Goal: Task Accomplishment & Management: Manage account settings

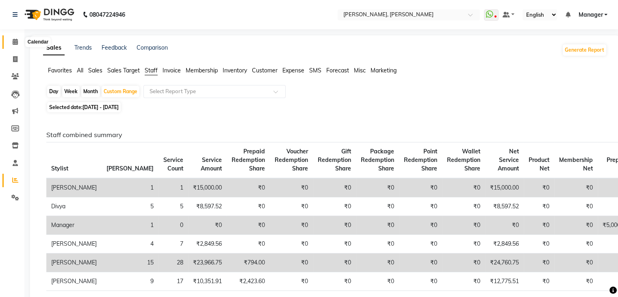
click at [20, 46] on span at bounding box center [15, 41] width 14 height 9
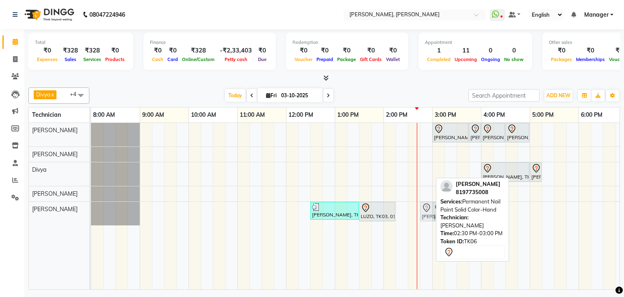
drag, startPoint x: 425, startPoint y: 210, endPoint x: 440, endPoint y: 210, distance: 15.5
click at [440, 210] on div "Divya x Sanjana x Shanu x Suhail Khan x Aamir x +4 Select All Aamir Aniket Divy…" at bounding box center [324, 186] width 592 height 205
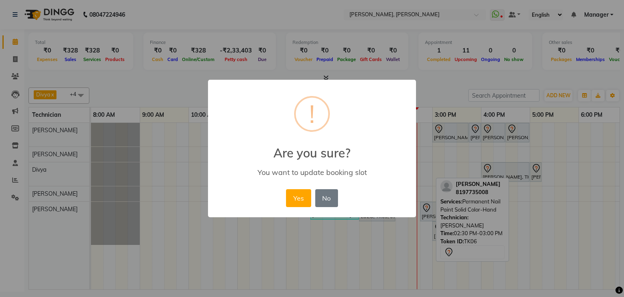
click at [283, 197] on div "× ! Are you sure? You want to update booking slot Yes No No" at bounding box center [312, 148] width 208 height 137
click at [298, 198] on button "Yes" at bounding box center [298, 198] width 25 height 18
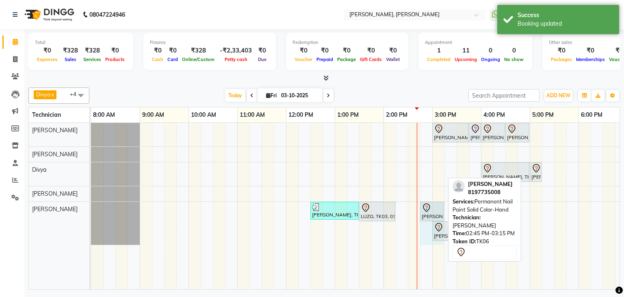
drag, startPoint x: 443, startPoint y: 208, endPoint x: 434, endPoint y: 212, distance: 10.3
click at [91, 212] on div "Harsini Jain, TK05, 12:30 PM-01:30 PM, Nail Extensions Acrylic-Hand LUZO, TK03,…" at bounding box center [91, 223] width 0 height 43
drag, startPoint x: 435, startPoint y: 208, endPoint x: 449, endPoint y: 208, distance: 13.8
click at [449, 208] on div "Divya x Sanjana x Shanu x Suhail Khan x Aamir x +4 Select All Aamir Aniket Divy…" at bounding box center [324, 186] width 592 height 205
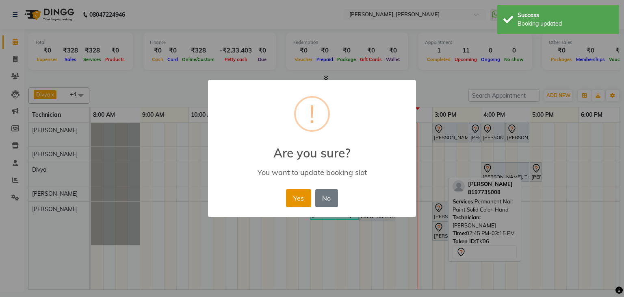
click at [303, 197] on button "Yes" at bounding box center [298, 198] width 25 height 18
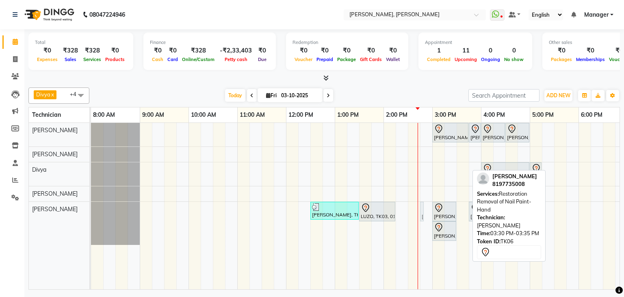
drag, startPoint x: 463, startPoint y: 208, endPoint x: 428, endPoint y: 210, distance: 35.0
click at [428, 209] on div "Sukhi Hegde, TK02, 03:00 PM-03:45 PM, Nail Extensions Gel-Hand Sukhi Hegde, TK0…" at bounding box center [408, 206] width 634 height 166
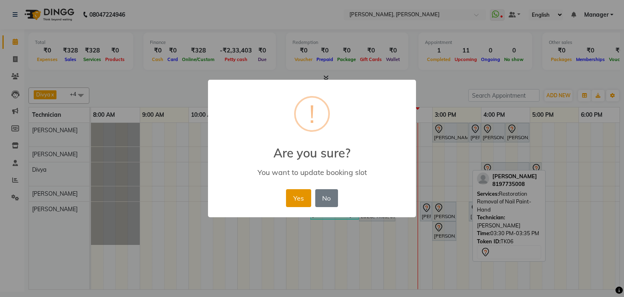
click at [304, 197] on button "Yes" at bounding box center [298, 198] width 25 height 18
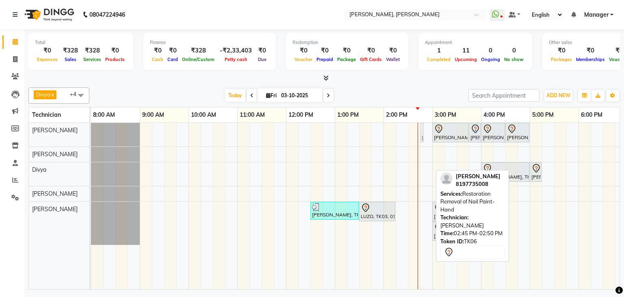
drag, startPoint x: 422, startPoint y: 208, endPoint x: 421, endPoint y: 137, distance: 71.5
click at [421, 135] on tbody "Sukhi Hegde, TK02, 03:00 PM-03:45 PM, Nail Extensions Gel-Hand Sukhi Hegde, TK0…" at bounding box center [408, 184] width 634 height 122
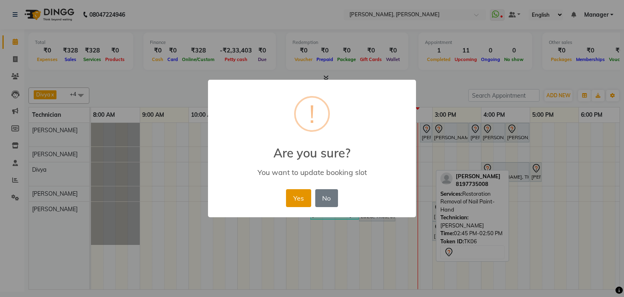
drag, startPoint x: 294, startPoint y: 200, endPoint x: 492, endPoint y: 201, distance: 198.7
click at [294, 200] on button "Yes" at bounding box center [298, 198] width 25 height 18
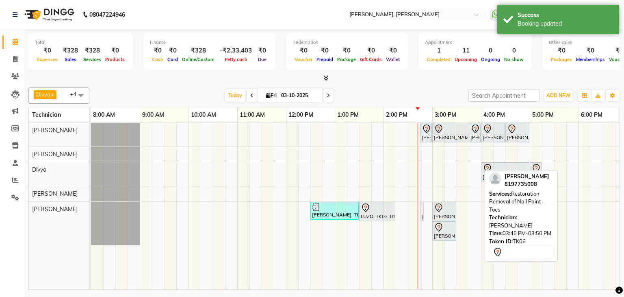
drag, startPoint x: 476, startPoint y: 210, endPoint x: 428, endPoint y: 210, distance: 47.9
click at [428, 210] on div "Akansha, TK06, 02:45 PM-02:50 PM, Restoration Removal of Nail Paint-Hand Sukhi …" at bounding box center [408, 206] width 634 height 166
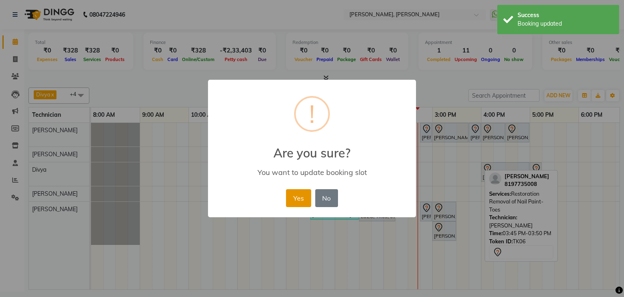
click at [296, 195] on button "Yes" at bounding box center [298, 198] width 25 height 18
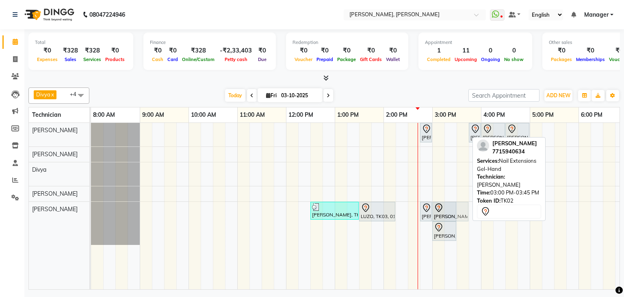
drag, startPoint x: 443, startPoint y: 130, endPoint x: 472, endPoint y: 207, distance: 82.0
click at [451, 206] on tbody "Akansha, TK06, 02:45 PM-02:50 PM, Restoration Removal of Nail Paint-Hand Sukhi …" at bounding box center [408, 184] width 634 height 122
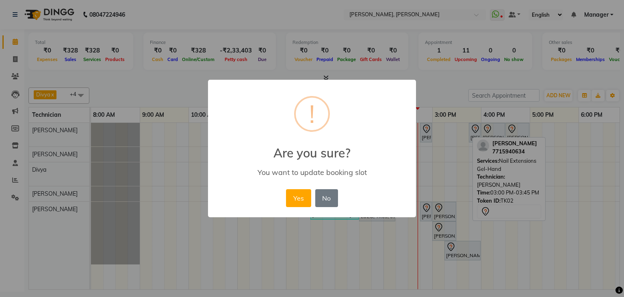
click at [282, 187] on div "× ! Are you sure? You want to update booking slot Yes No No" at bounding box center [312, 148] width 208 height 137
click at [307, 198] on button "Yes" at bounding box center [298, 198] width 25 height 18
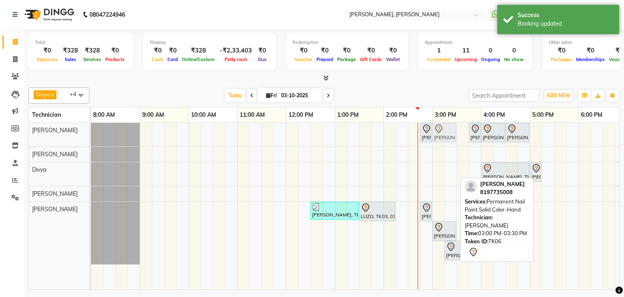
drag, startPoint x: 446, startPoint y: 209, endPoint x: 445, endPoint y: 134, distance: 75.2
click at [445, 133] on tbody "Akansha, TK06, 02:45 PM-02:50 PM, Restoration Removal of Nail Paint-Hand Sukhi …" at bounding box center [408, 193] width 634 height 141
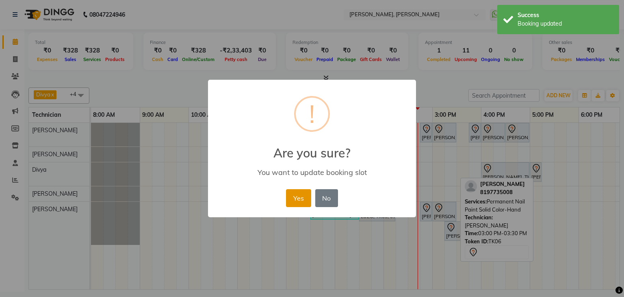
click at [298, 199] on button "Yes" at bounding box center [298, 198] width 25 height 18
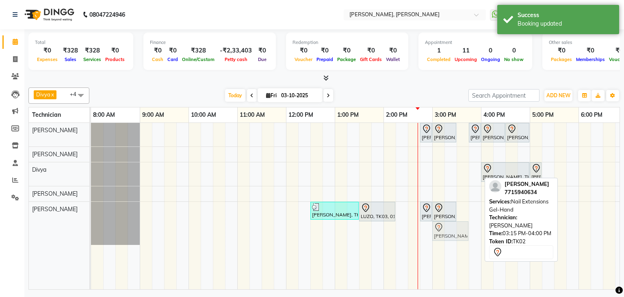
drag, startPoint x: 458, startPoint y: 233, endPoint x: 450, endPoint y: 233, distance: 7.7
click at [91, 233] on div "Harsini Jain, TK05, 12:30 PM-01:30 PM, Nail Extensions Acrylic-Hand LUZO, TK03,…" at bounding box center [91, 223] width 0 height 43
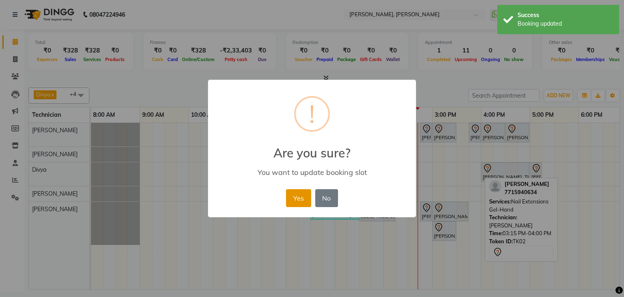
click at [294, 192] on button "Yes" at bounding box center [298, 198] width 25 height 18
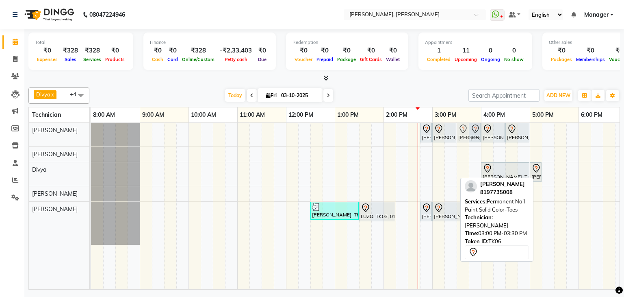
drag, startPoint x: 442, startPoint y: 230, endPoint x: 471, endPoint y: 142, distance: 93.3
click at [472, 141] on tbody "Akansha, TK06, 02:45 PM-02:50 PM, Restoration Removal of Nail Paint-Hand Akansh…" at bounding box center [408, 184] width 634 height 122
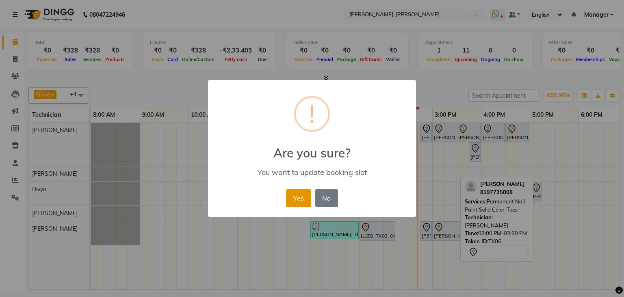
click at [291, 195] on button "Yes" at bounding box center [298, 198] width 25 height 18
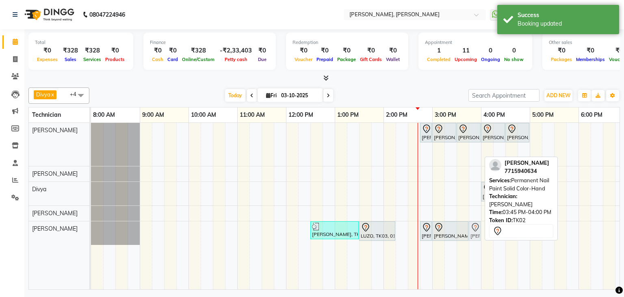
drag, startPoint x: 475, startPoint y: 149, endPoint x: 474, endPoint y: 232, distance: 83.7
click at [474, 232] on tbody "Akansha, TK06, 02:45 PM-02:50 PM, Restoration Removal of Nail Paint-Hand Akansh…" at bounding box center [408, 184] width 634 height 122
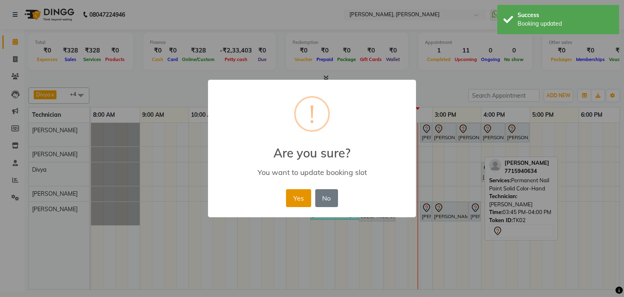
click at [289, 192] on button "Yes" at bounding box center [298, 198] width 25 height 18
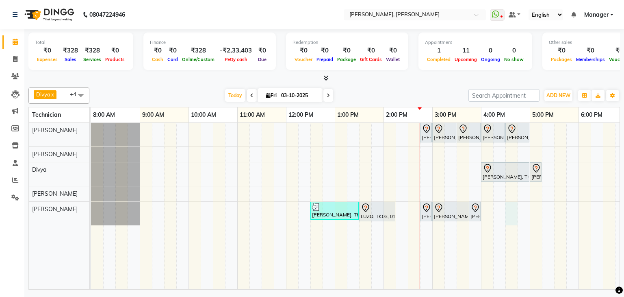
click at [511, 204] on div "Akansha, TK06, 02:45 PM-02:50 PM, Restoration Removal of Nail Paint-Hand Akansh…" at bounding box center [408, 206] width 634 height 166
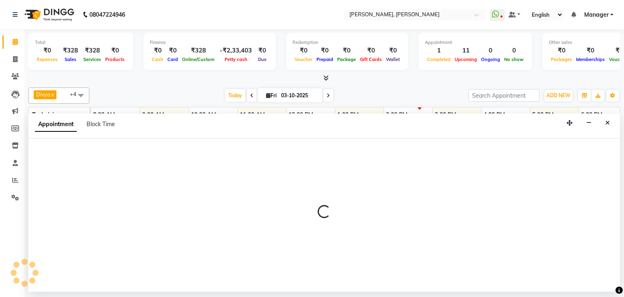
select select "87862"
select select "990"
select select "tentative"
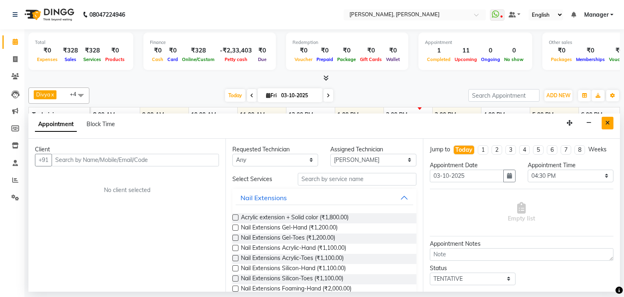
click at [608, 121] on icon "Close" at bounding box center [607, 123] width 4 height 6
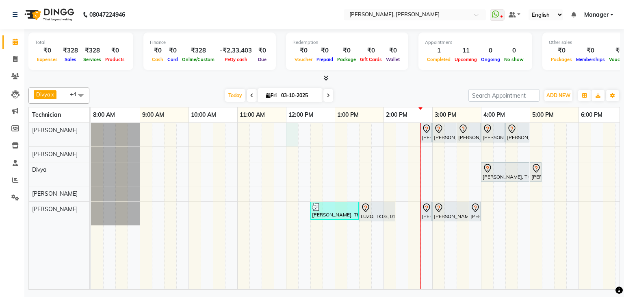
click at [289, 133] on div "Akansha, TK06, 02:45 PM-02:50 PM, Restoration Removal of Nail Paint-Hand Akansh…" at bounding box center [408, 206] width 634 height 166
select select "54412"
select select "tentative"
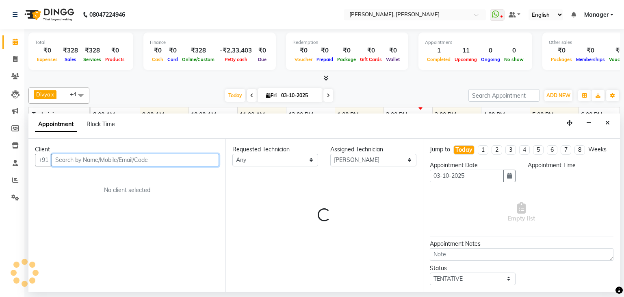
select select "720"
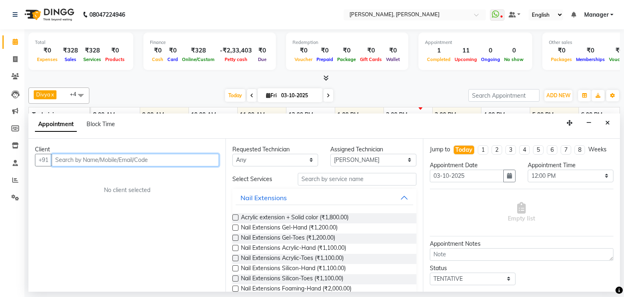
click at [112, 156] on input "text" at bounding box center [135, 160] width 167 height 13
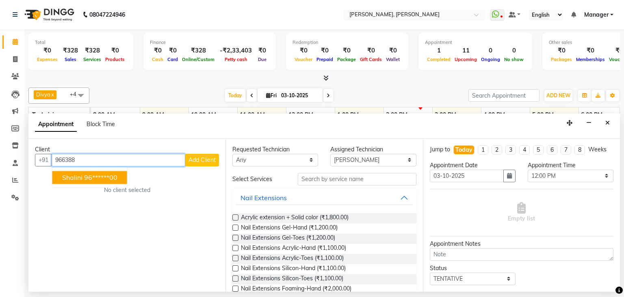
click at [100, 179] on ngb-highlight "96******00" at bounding box center [100, 177] width 33 height 8
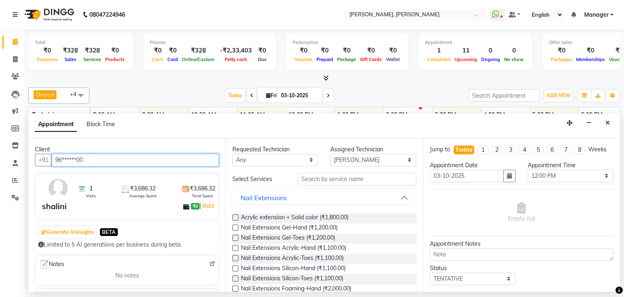
type input "96******00"
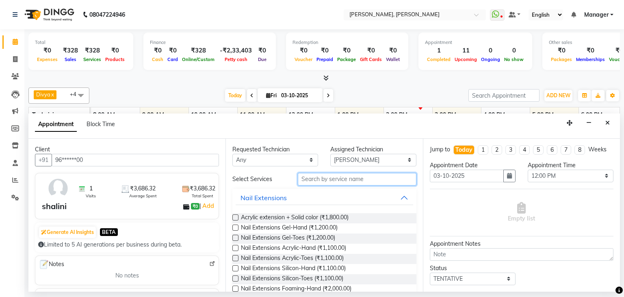
click at [343, 182] on input "text" at bounding box center [357, 179] width 119 height 13
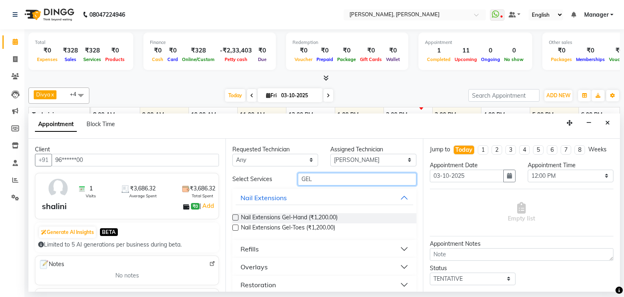
type input "GEL"
click at [236, 215] on label at bounding box center [235, 217] width 6 height 6
click at [236, 215] on input "checkbox" at bounding box center [234, 217] width 5 height 5
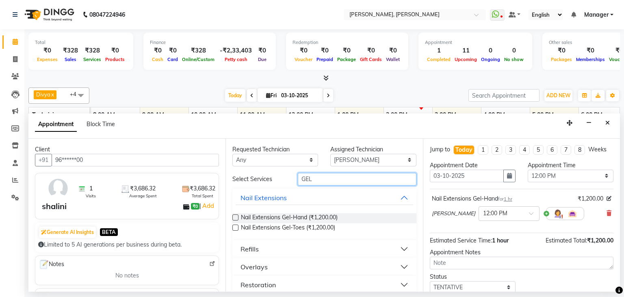
checkbox input "false"
click at [323, 176] on input "GEL" at bounding box center [357, 179] width 119 height 13
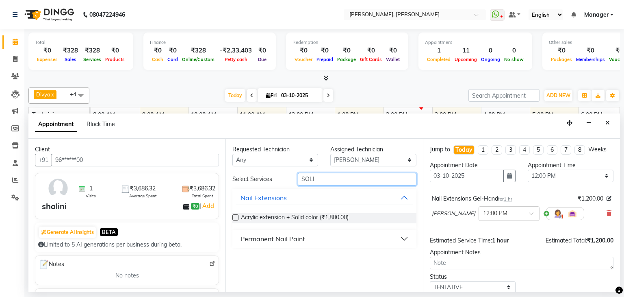
type input "SOLI"
click at [290, 240] on div "Permanent Nail Paint" at bounding box center [273, 239] width 65 height 10
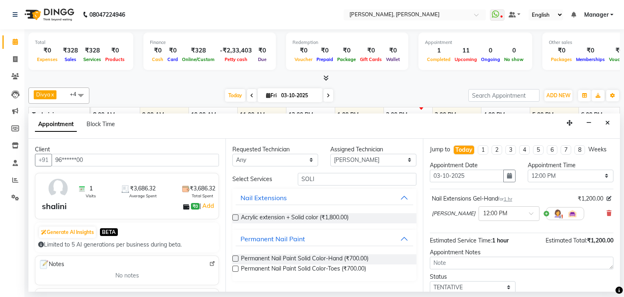
click at [234, 257] on label at bounding box center [235, 258] width 6 height 6
click at [234, 257] on input "checkbox" at bounding box center [234, 258] width 5 height 5
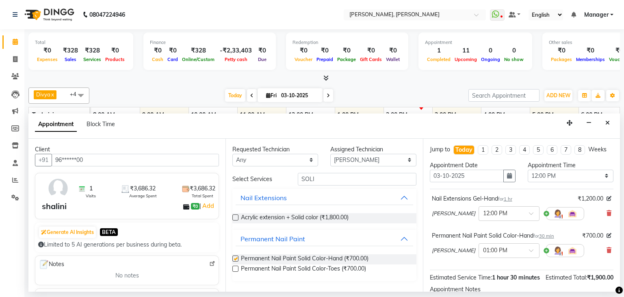
checkbox input "false"
click at [330, 181] on input "SOLI" at bounding box center [357, 179] width 119 height 13
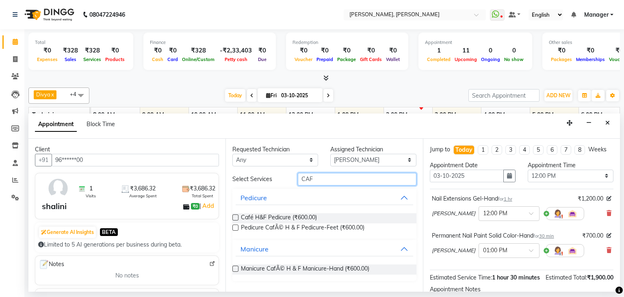
type input "CAF"
click at [234, 215] on label at bounding box center [235, 217] width 6 height 6
click at [234, 215] on input "checkbox" at bounding box center [234, 217] width 5 height 5
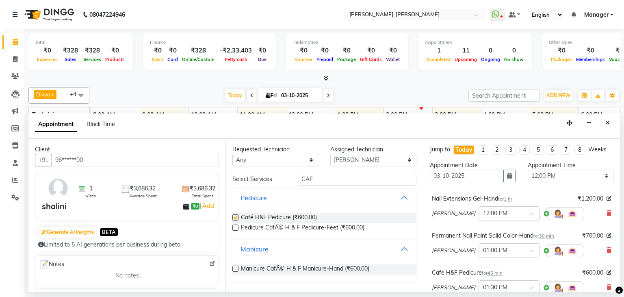
checkbox input "false"
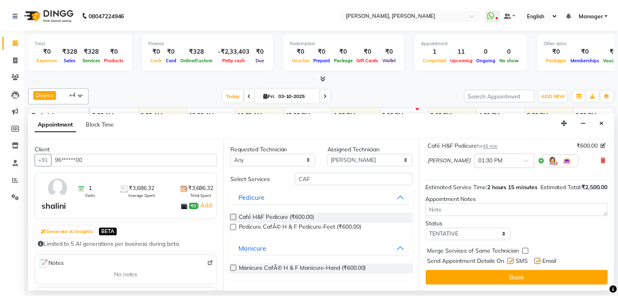
scroll to position [135, 0]
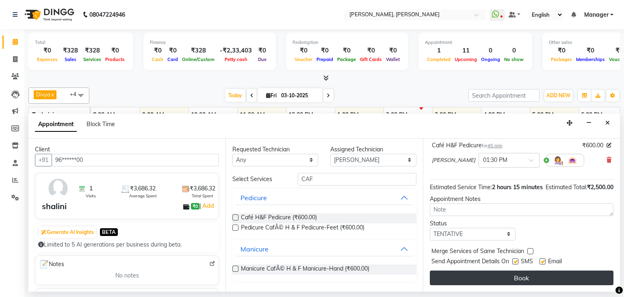
click at [510, 273] on button "Book" at bounding box center [522, 277] width 184 height 15
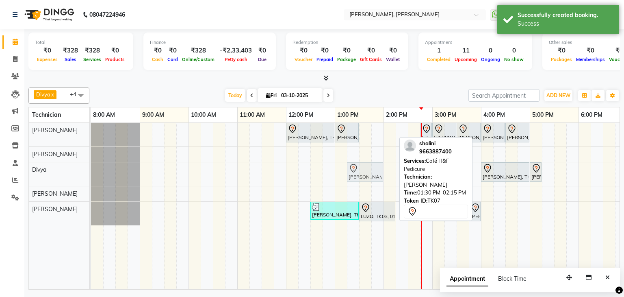
drag, startPoint x: 388, startPoint y: 132, endPoint x: 373, endPoint y: 174, distance: 45.2
click at [373, 174] on tbody "shalini, TK07, 12:00 PM-01:00 PM, Nail Extensions Gel-Hand shalini, TK07, 01:00…" at bounding box center [408, 174] width 634 height 102
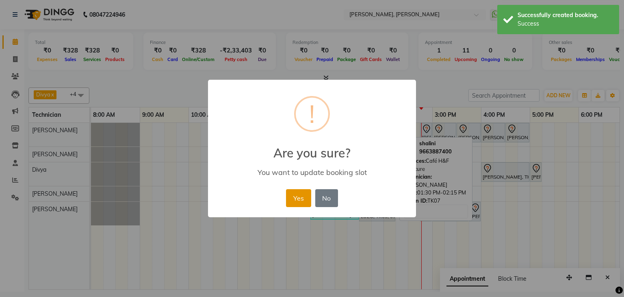
click at [295, 192] on button "Yes" at bounding box center [298, 198] width 25 height 18
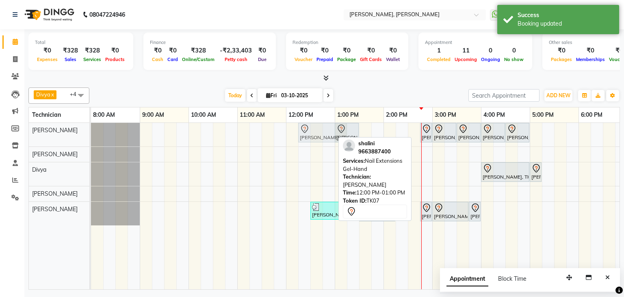
drag, startPoint x: 309, startPoint y: 126, endPoint x: 317, endPoint y: 126, distance: 8.1
click at [91, 126] on div "shalini, TK07, 12:00 PM-01:00 PM, Nail Extensions Gel-Hand shalini, TK07, 01:00…" at bounding box center [91, 135] width 0 height 24
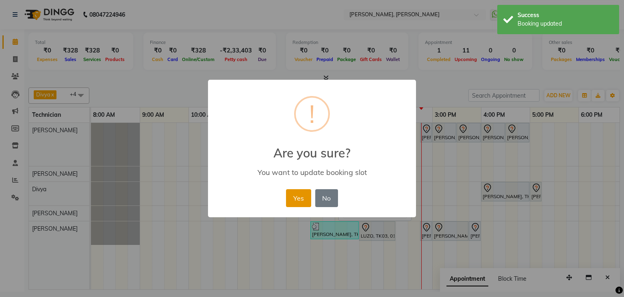
click at [295, 194] on button "Yes" at bounding box center [298, 198] width 25 height 18
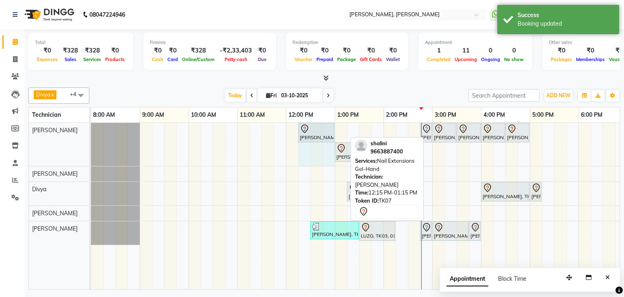
drag, startPoint x: 345, startPoint y: 129, endPoint x: 331, endPoint y: 134, distance: 14.5
click at [91, 134] on div "shalini, TK07, 12:15 PM-01:15 PM, Nail Extensions Gel-Hand Akansha, TK06, 02:45…" at bounding box center [91, 144] width 0 height 43
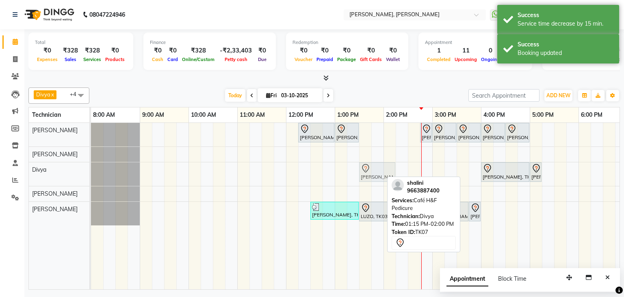
click at [91, 168] on div "shalini, TK07, 01:15 PM-02:00 PM, Café H&F Pedicure Madhuri, TK04, 04:00 PM-05:…" at bounding box center [91, 174] width 0 height 24
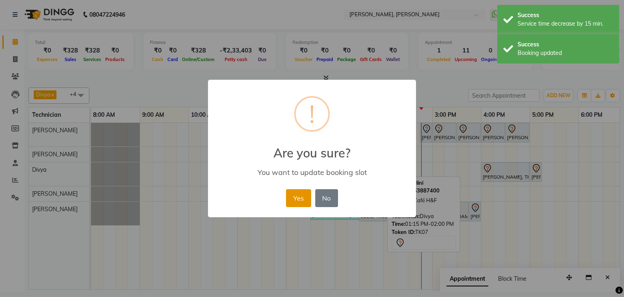
click at [294, 197] on button "Yes" at bounding box center [298, 198] width 25 height 18
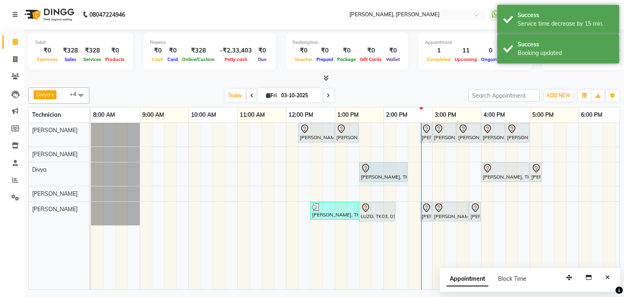
drag, startPoint x: 394, startPoint y: 167, endPoint x: 402, endPoint y: 170, distance: 8.8
click at [91, 168] on div "shalini, TK07, 01:30 PM-02:15 PM, Café H&F Pedicure Madhuri, TK04, 04:00 PM-05:…" at bounding box center [91, 174] width 0 height 24
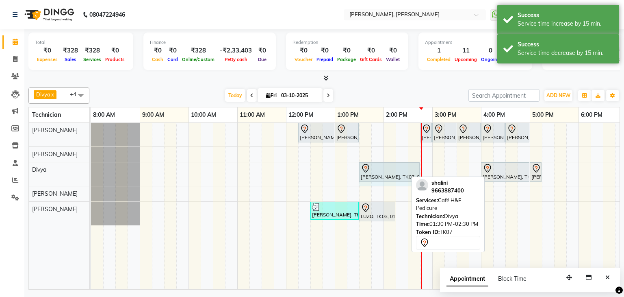
click at [91, 168] on div "shalini, TK07, 01:30 PM-02:30 PM, Café H&F Pedicure Madhuri, TK04, 04:00 PM-05:…" at bounding box center [91, 174] width 0 height 24
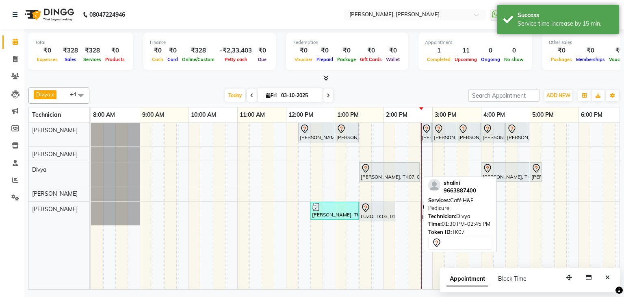
click at [389, 168] on div at bounding box center [389, 168] width 57 height 10
select select "7"
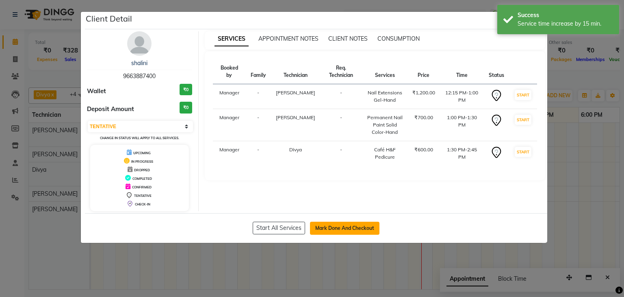
click at [349, 226] on button "Mark Done And Checkout" at bounding box center [344, 227] width 69 height 13
select select "service"
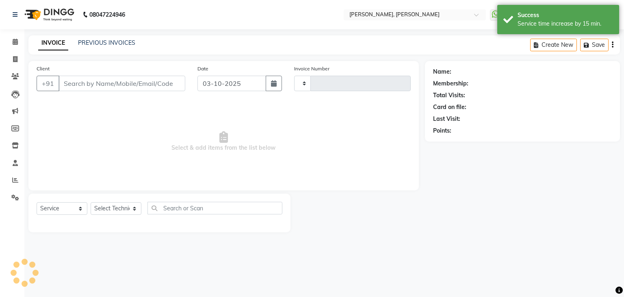
type input "1379"
select select "6455"
type input "96******00"
select select "54412"
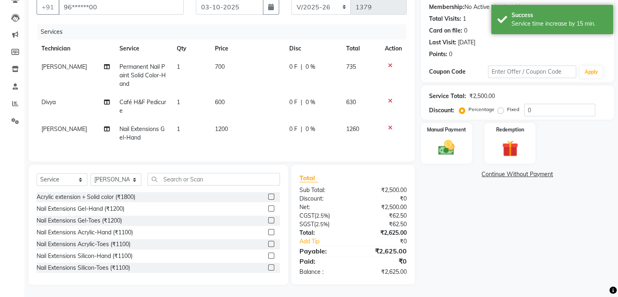
scroll to position [83, 0]
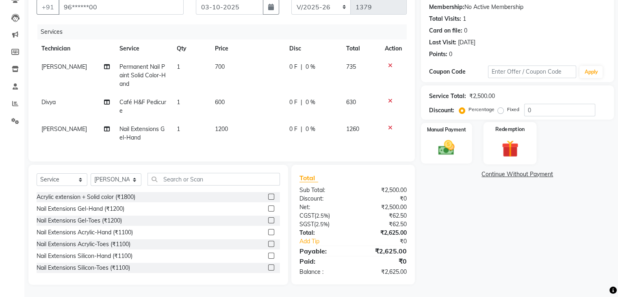
click at [508, 138] on img at bounding box center [509, 148] width 27 height 21
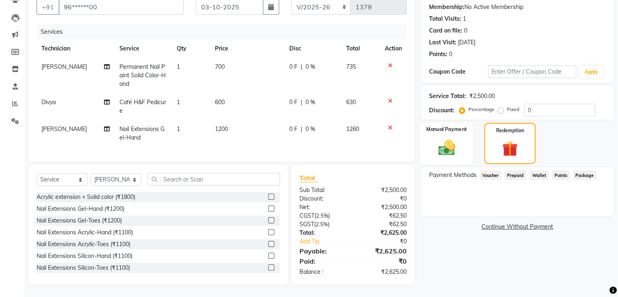
click at [462, 132] on div "Manual Payment" at bounding box center [446, 143] width 53 height 43
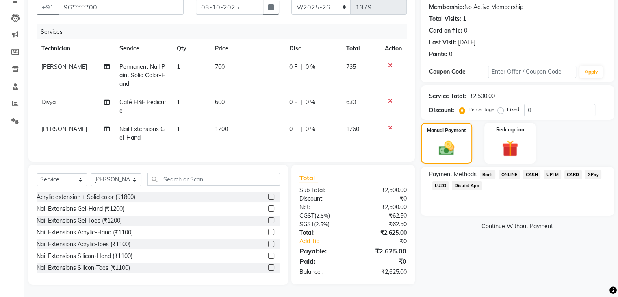
click at [572, 170] on span "CARD" at bounding box center [572, 174] width 17 height 9
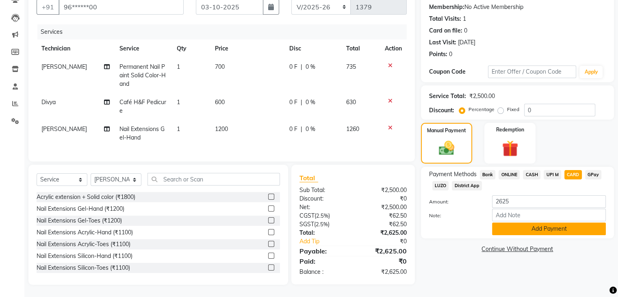
click at [551, 225] on button "Add Payment" at bounding box center [549, 228] width 114 height 13
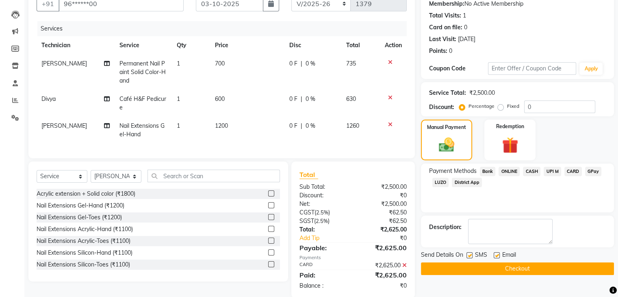
scroll to position [99, 0]
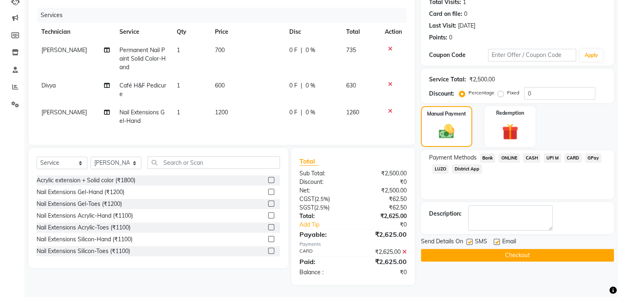
click at [521, 249] on button "Checkout" at bounding box center [517, 255] width 193 height 13
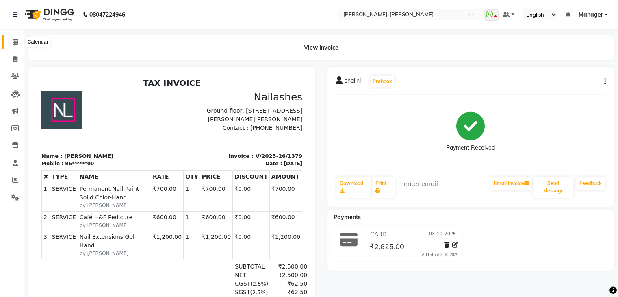
click at [15, 41] on icon at bounding box center [15, 42] width 5 height 6
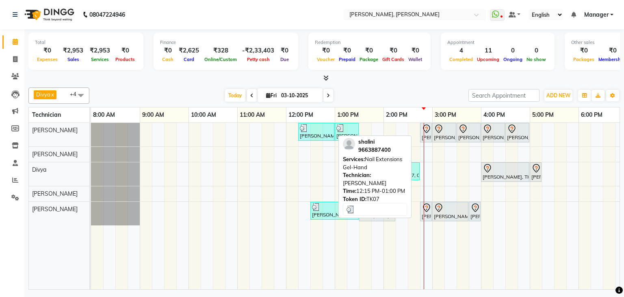
click at [329, 132] on div "[PERSON_NAME], TK07, 12:15 PM-01:00 PM, Nail Extensions Gel-Hand" at bounding box center [316, 131] width 35 height 15
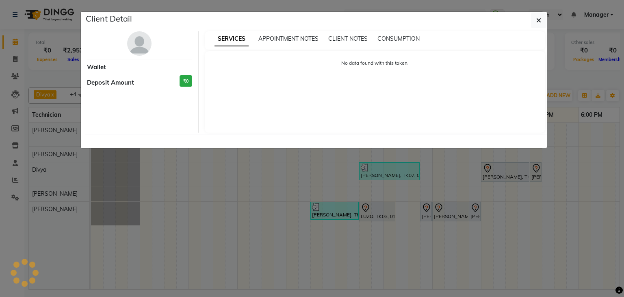
select select "3"
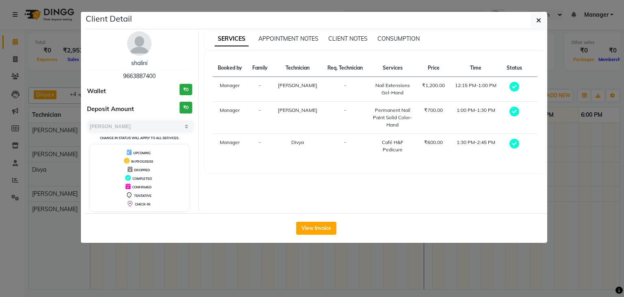
click at [138, 74] on span "9663887400" at bounding box center [139, 75] width 33 height 7
copy span "9663887400"
click at [536, 23] on icon "button" at bounding box center [538, 20] width 5 height 7
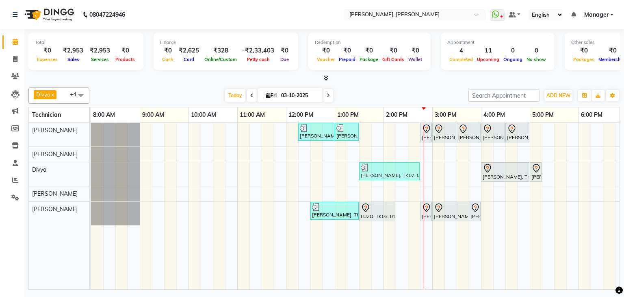
click at [324, 95] on span at bounding box center [328, 95] width 10 height 13
type input "04-10-2025"
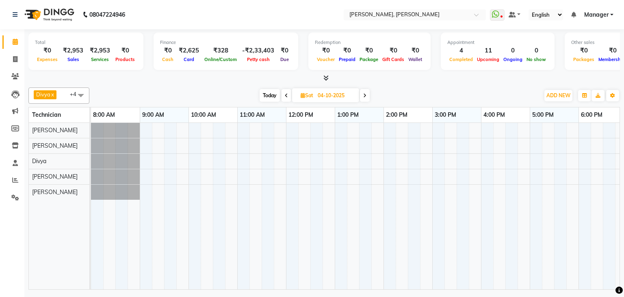
click at [345, 176] on div at bounding box center [408, 206] width 634 height 166
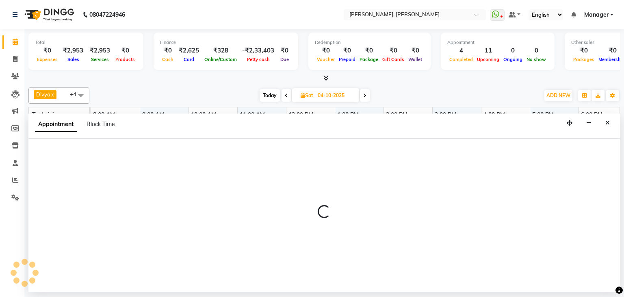
select select "86749"
select select "780"
select select "tentative"
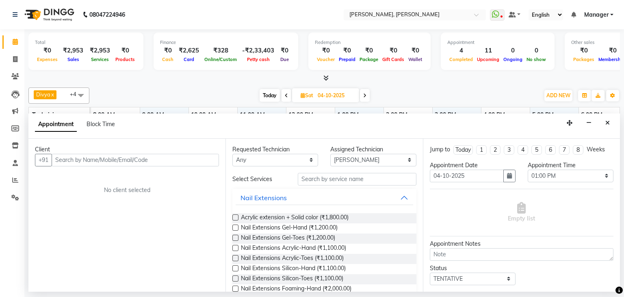
click at [103, 159] on input "text" at bounding box center [135, 160] width 167 height 13
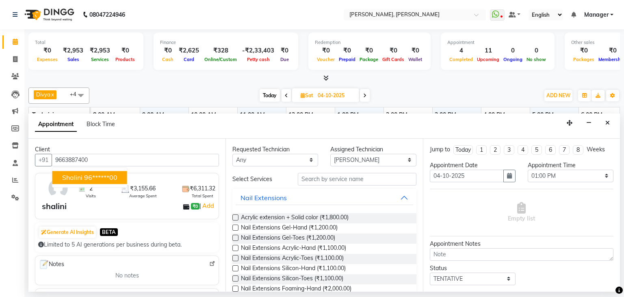
click at [76, 175] on span "shalini" at bounding box center [72, 177] width 20 height 8
type input "96******00"
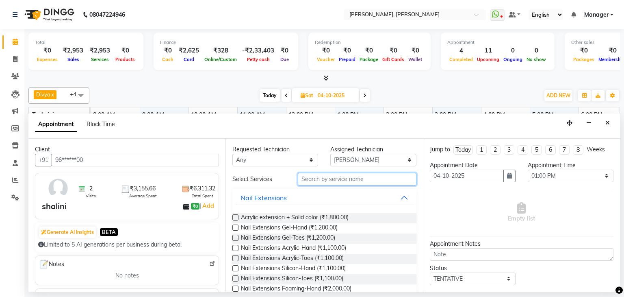
click at [376, 180] on input "text" at bounding box center [357, 179] width 119 height 13
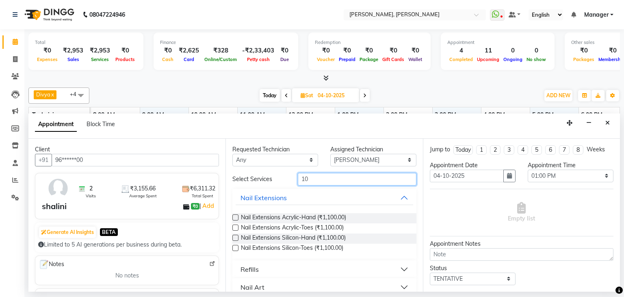
type input "1"
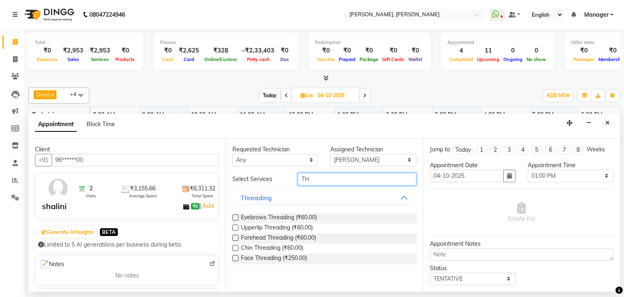
type input "T"
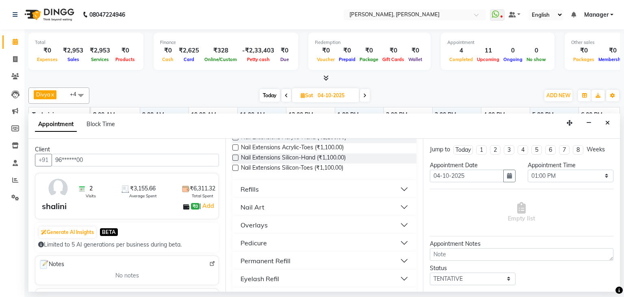
scroll to position [81, 0]
type input "100"
click at [270, 206] on button "Nail Art" at bounding box center [324, 205] width 177 height 15
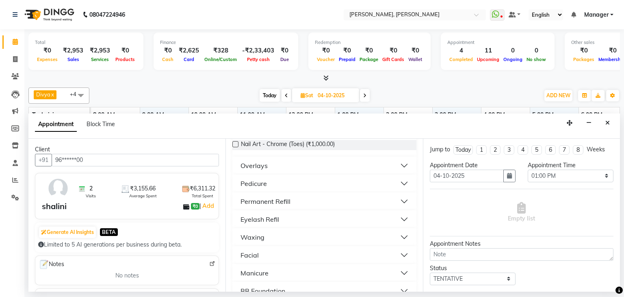
scroll to position [177, 0]
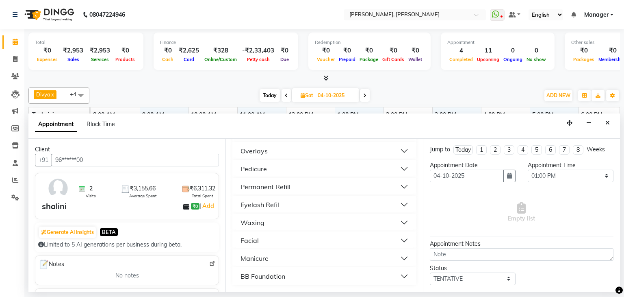
click at [275, 221] on button "Waxing" at bounding box center [324, 222] width 177 height 15
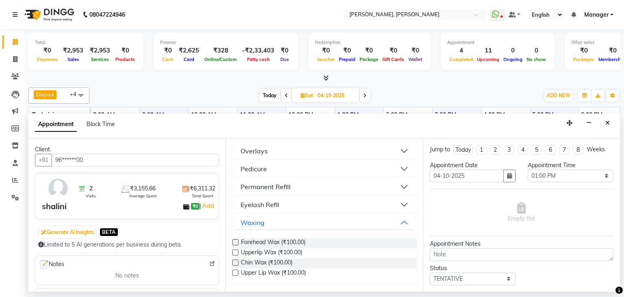
click at [235, 239] on label at bounding box center [235, 242] width 6 height 6
click at [235, 240] on input "checkbox" at bounding box center [234, 242] width 5 height 5
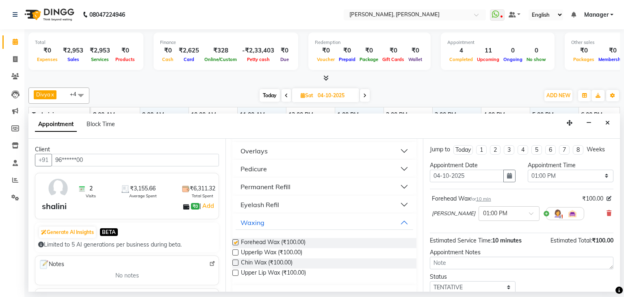
checkbox input "false"
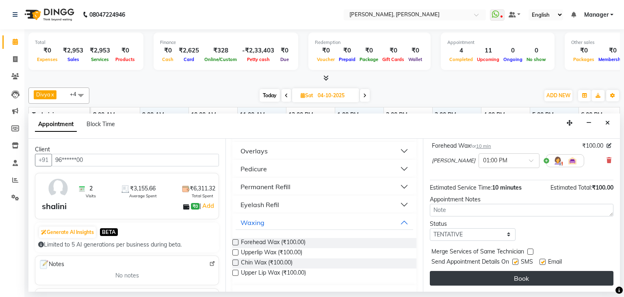
click at [500, 275] on button "Book" at bounding box center [522, 278] width 184 height 15
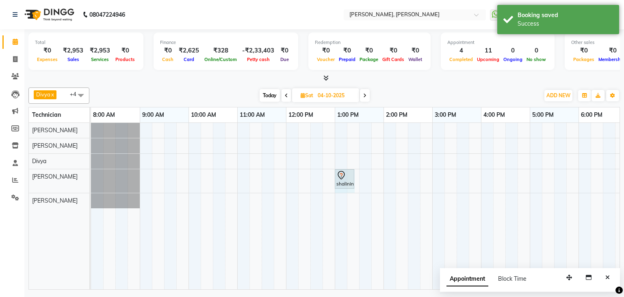
drag, startPoint x: 348, startPoint y: 174, endPoint x: 358, endPoint y: 178, distance: 11.1
click at [358, 178] on div "shalininull, 01:00 PM-01:10 PM, Forehead Wax shalininull, 01:00 PM-01:10 PM, Fo…" at bounding box center [408, 206] width 634 height 166
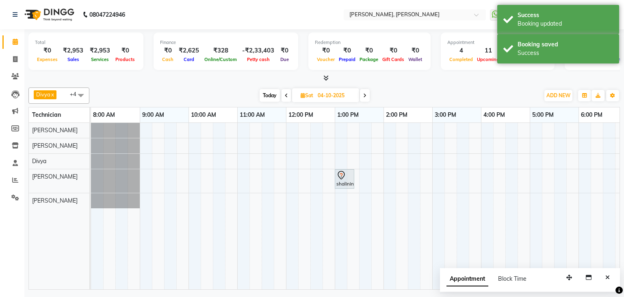
click at [265, 95] on span "Today" at bounding box center [270, 95] width 20 height 13
type input "03-10-2025"
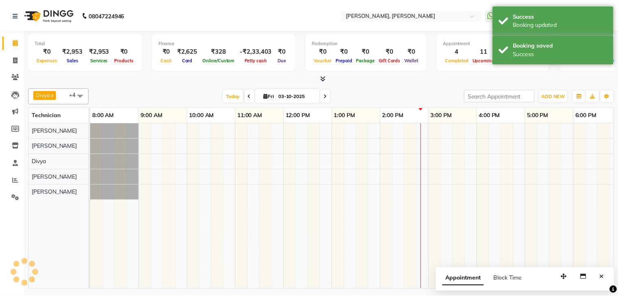
scroll to position [0, 105]
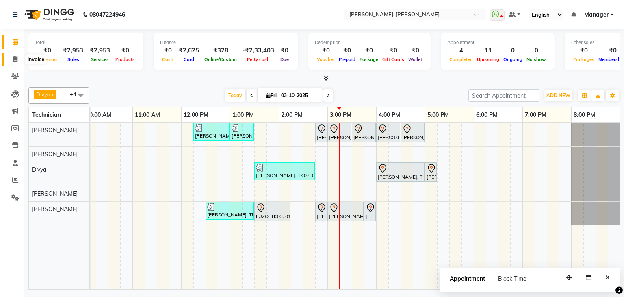
click at [15, 59] on icon at bounding box center [15, 59] width 4 height 6
select select "service"
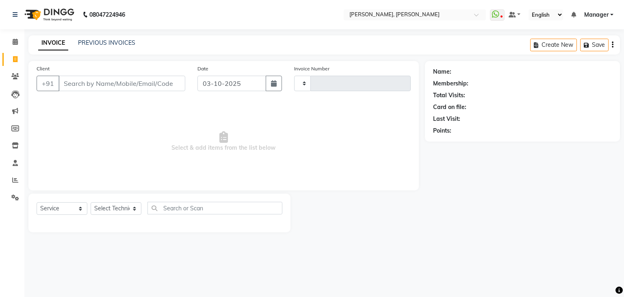
type input "1380"
select select "6455"
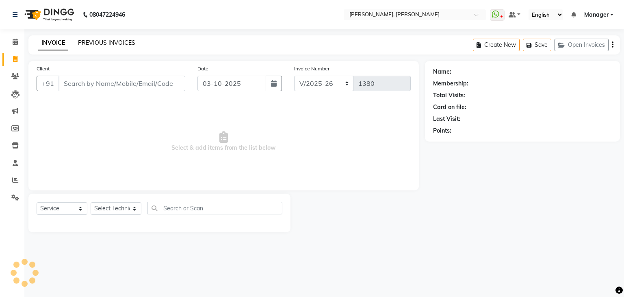
click at [102, 44] on link "PREVIOUS INVOICES" at bounding box center [106, 42] width 57 height 7
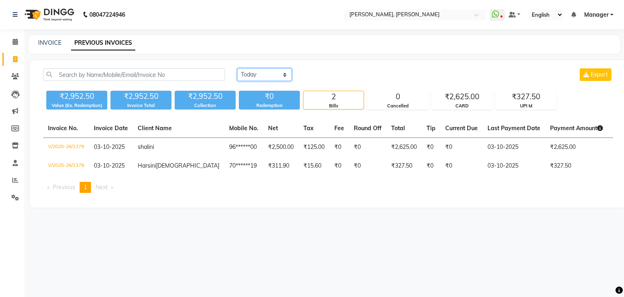
click at [284, 74] on select "Today Yesterday Custom Range" at bounding box center [264, 74] width 54 height 13
select select "range"
click at [237, 68] on select "Today Yesterday Custom Range" at bounding box center [264, 74] width 54 height 13
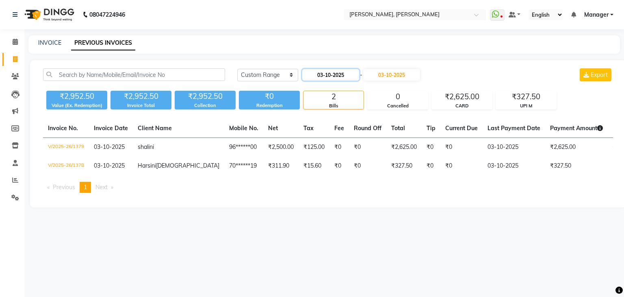
click at [334, 76] on input "03-10-2025" at bounding box center [330, 74] width 57 height 11
select select "10"
select select "2025"
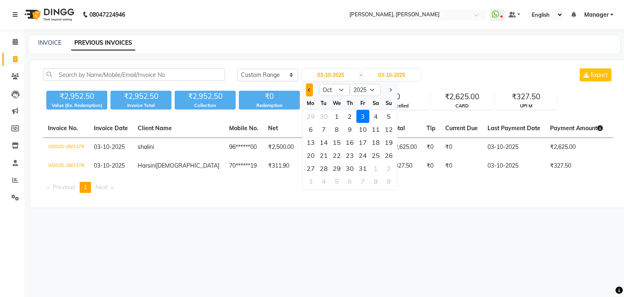
click at [307, 86] on button "Previous month" at bounding box center [309, 89] width 7 height 13
select select "9"
click at [312, 114] on div "1" at bounding box center [310, 116] width 13 height 13
type input "01-09-2025"
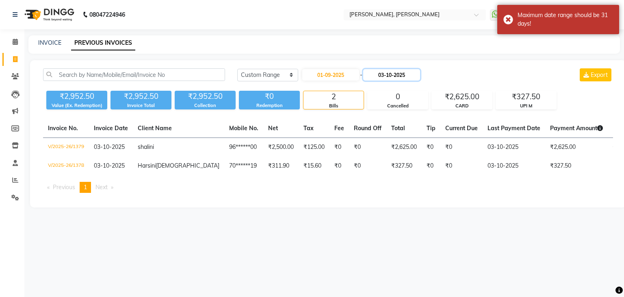
click at [402, 74] on input "03-10-2025" at bounding box center [391, 74] width 57 height 11
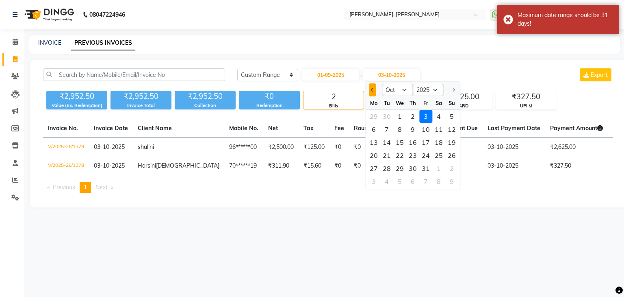
click at [370, 89] on button "Previous month" at bounding box center [372, 89] width 7 height 13
select select "9"
click at [386, 166] on div "30" at bounding box center [386, 168] width 13 height 13
type input "30-09-2025"
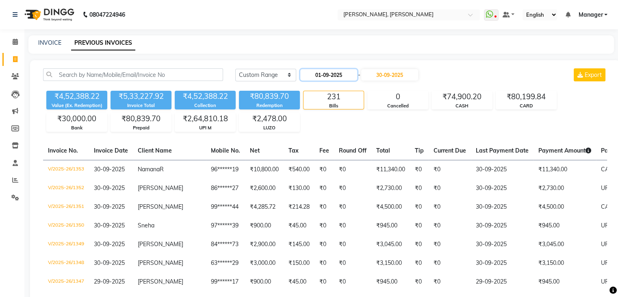
click at [349, 77] on input "01-09-2025" at bounding box center [328, 74] width 57 height 11
select select "9"
select select "2025"
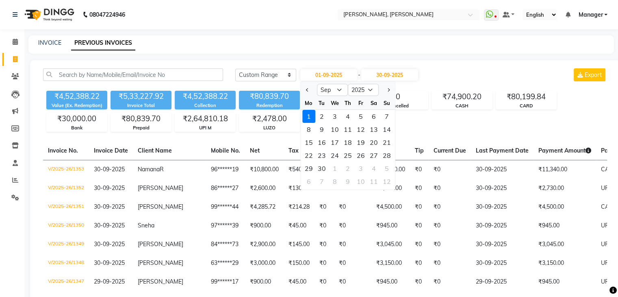
click at [308, 113] on div "1" at bounding box center [308, 116] width 13 height 13
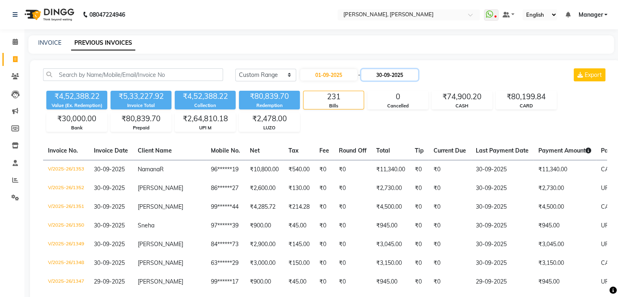
click at [415, 70] on input "30-09-2025" at bounding box center [389, 74] width 57 height 11
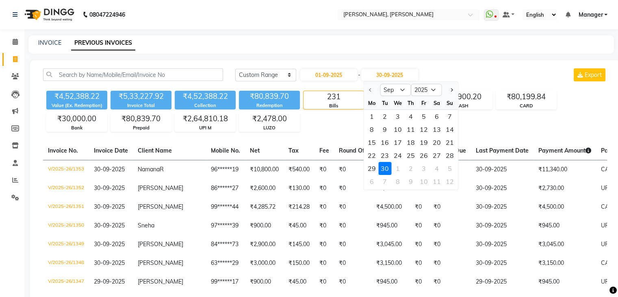
click at [382, 169] on div "30" at bounding box center [384, 168] width 13 height 13
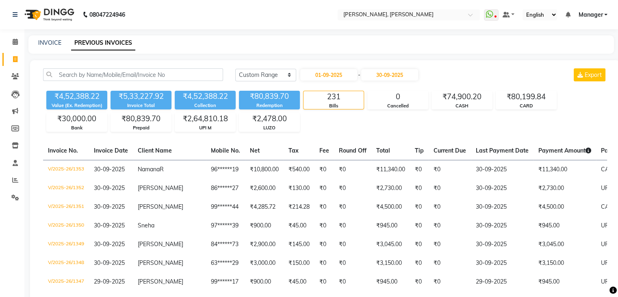
click at [362, 126] on div "₹4,52,388.22 Value (Ex. Redemption) ₹5,33,227.92 Invoice Total ₹4,52,388.22 Col…" at bounding box center [325, 109] width 564 height 44
click at [590, 74] on span "Export" at bounding box center [593, 74] width 17 height 7
click at [583, 76] on button "Export" at bounding box center [590, 74] width 32 height 13
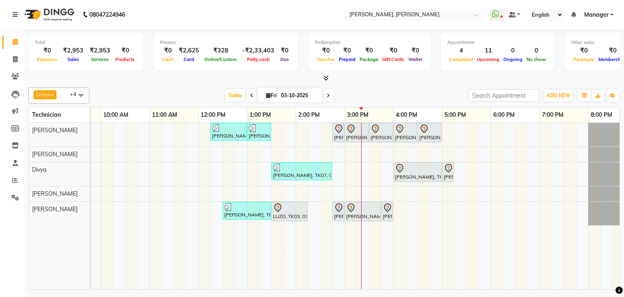
scroll to position [0, 105]
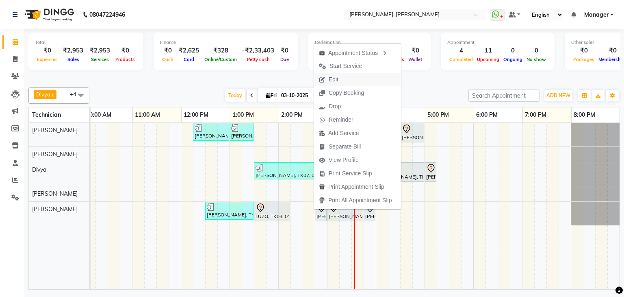
click at [348, 77] on button "Edit" at bounding box center [357, 79] width 87 height 13
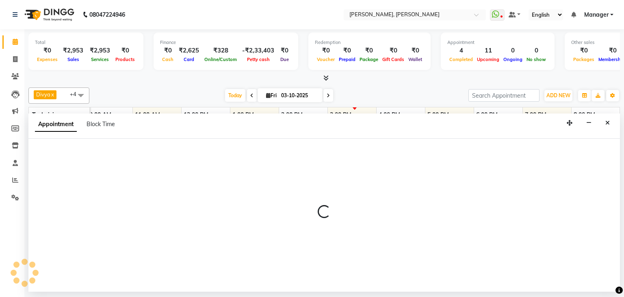
select select "tentative"
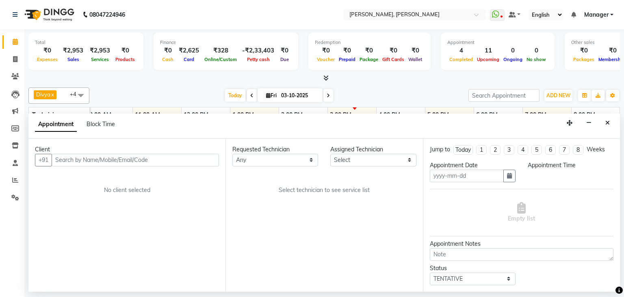
type input "03-10-2025"
select select "54412"
select select "885"
select select "3204"
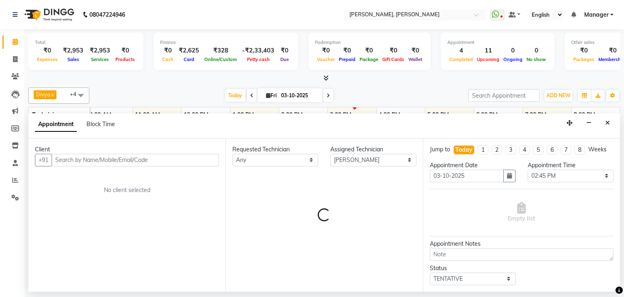
select select "3204"
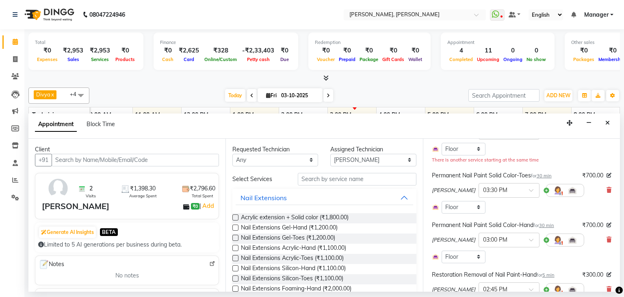
scroll to position [122, 0]
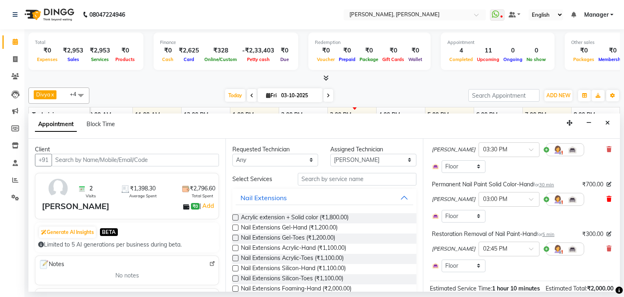
click at [607, 197] on icon at bounding box center [609, 199] width 5 height 6
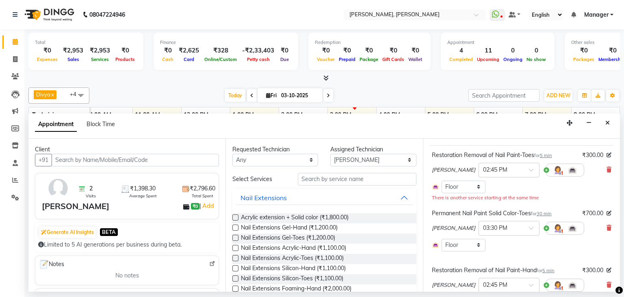
scroll to position [0, 0]
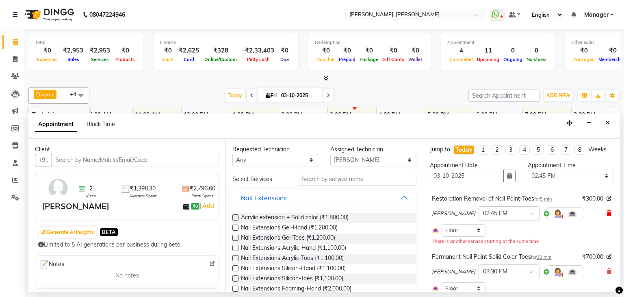
click at [607, 210] on icon at bounding box center [609, 213] width 5 height 6
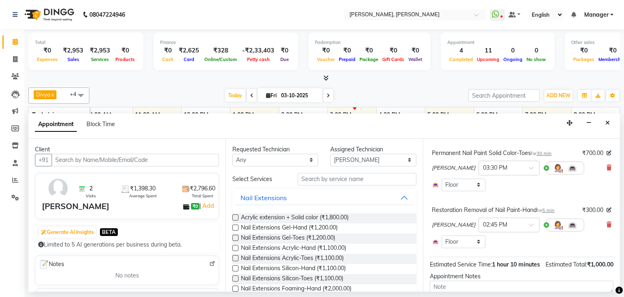
scroll to position [41, 0]
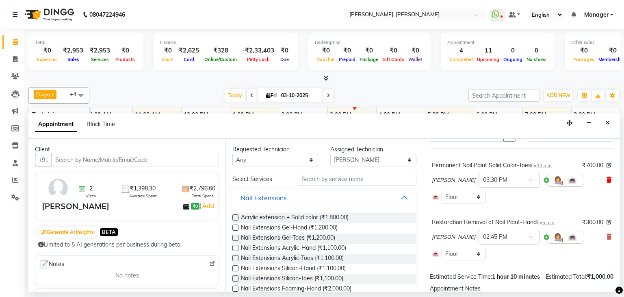
click at [607, 177] on icon at bounding box center [609, 180] width 5 height 6
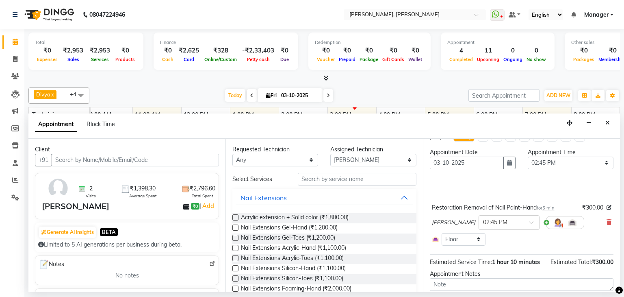
scroll to position [0, 0]
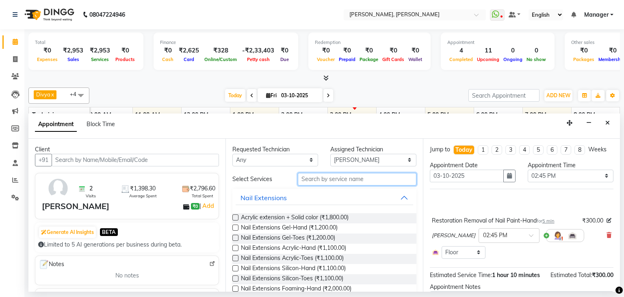
click at [332, 178] on input "text" at bounding box center [357, 179] width 119 height 13
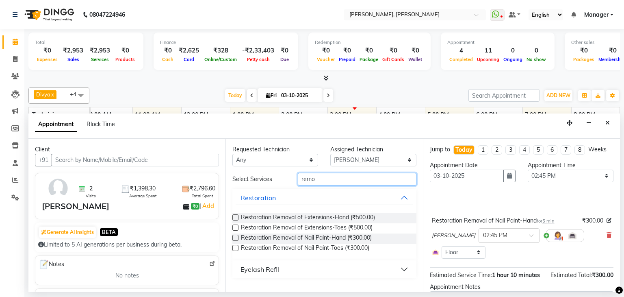
type input "remo"
click at [236, 247] on label at bounding box center [235, 248] width 6 height 6
click at [236, 247] on input "checkbox" at bounding box center [234, 248] width 5 height 5
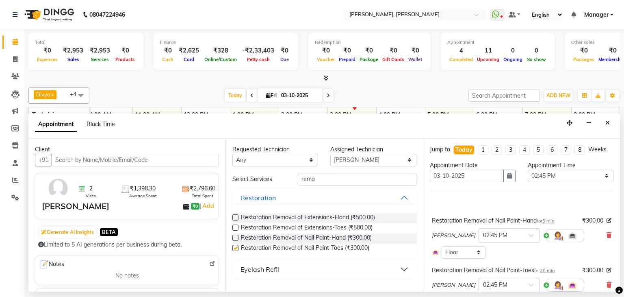
checkbox input "false"
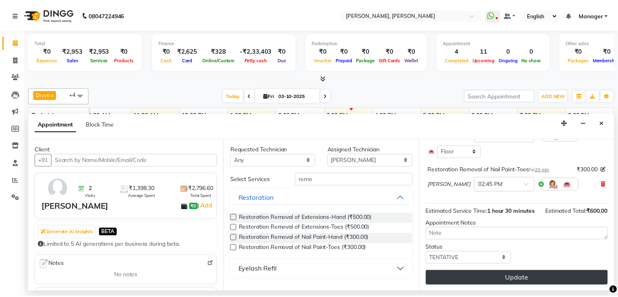
scroll to position [109, 0]
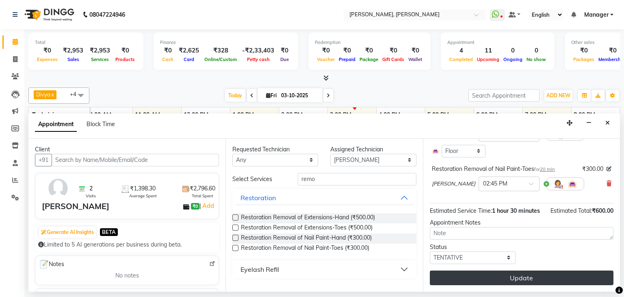
click at [532, 278] on button "Update" at bounding box center [522, 277] width 184 height 15
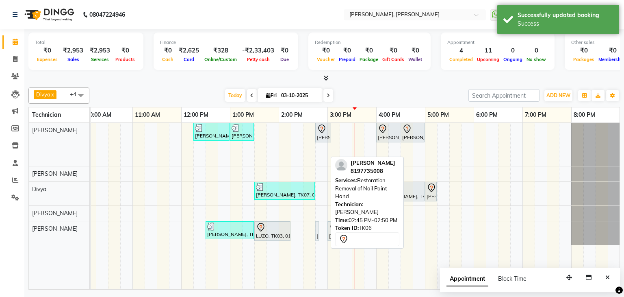
drag, startPoint x: 319, startPoint y: 152, endPoint x: 323, endPoint y: 229, distance: 76.5
click at [323, 229] on div "[PERSON_NAME], TK07, 12:15 PM-01:00 PM, Nail Extensions Gel-Hand [PERSON_NAME],…" at bounding box center [303, 206] width 634 height 166
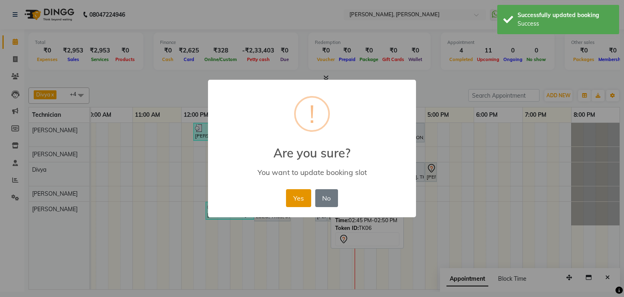
click at [306, 197] on button "Yes" at bounding box center [298, 198] width 25 height 18
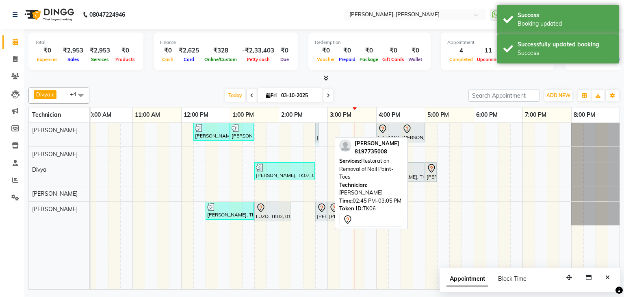
drag, startPoint x: 330, startPoint y: 130, endPoint x: 321, endPoint y: 132, distance: 9.8
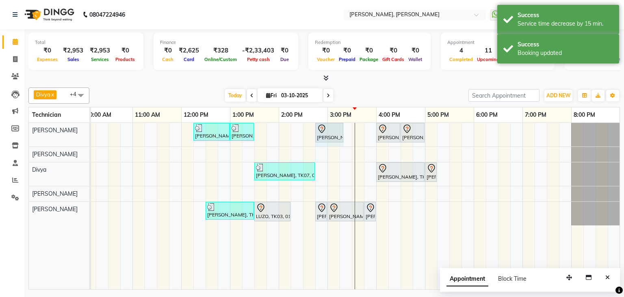
drag, startPoint x: 326, startPoint y: 130, endPoint x: 349, endPoint y: 130, distance: 22.8
click at [349, 130] on div "[PERSON_NAME], TK07, 12:15 PM-01:00 PM, Nail Extensions Gel-Hand [PERSON_NAME],…" at bounding box center [303, 206] width 634 height 166
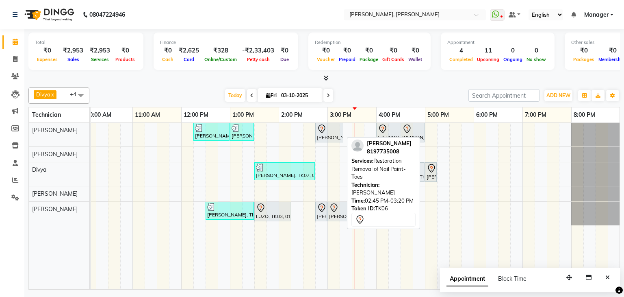
click at [330, 134] on div "[PERSON_NAME], TK06, 02:45 PM-03:20 PM, Restoration Removal of Nail Paint-Toes" at bounding box center [329, 132] width 26 height 17
select select "7"
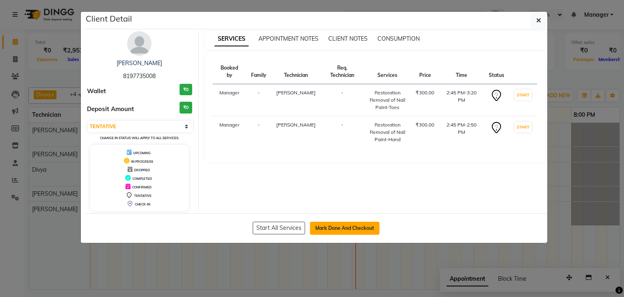
click at [348, 228] on button "Mark Done And Checkout" at bounding box center [344, 227] width 69 height 13
select select "6455"
select select "service"
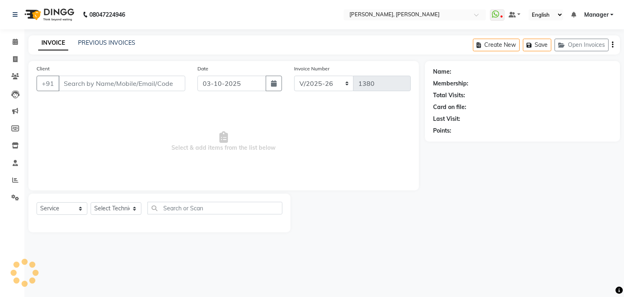
type input "81******08"
select select "54412"
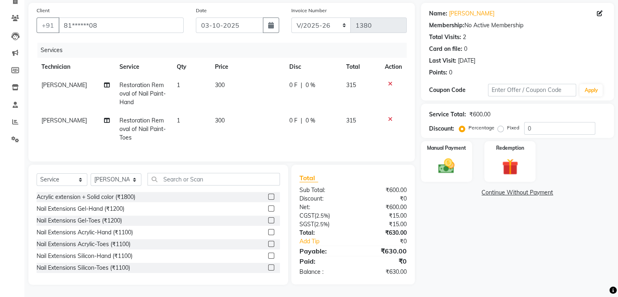
scroll to position [65, 0]
click at [447, 149] on div "Manual Payment" at bounding box center [446, 161] width 53 height 42
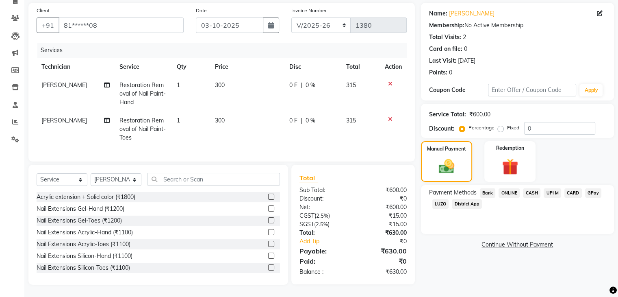
click at [556, 188] on span "UPI M" at bounding box center [552, 192] width 17 height 9
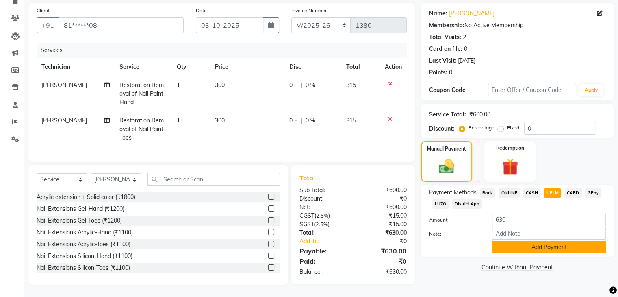
click at [552, 241] on button "Add Payment" at bounding box center [549, 247] width 114 height 13
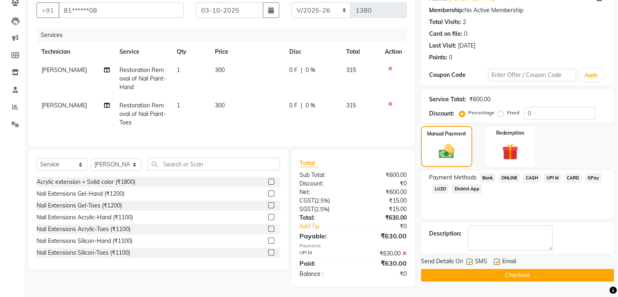
scroll to position [81, 0]
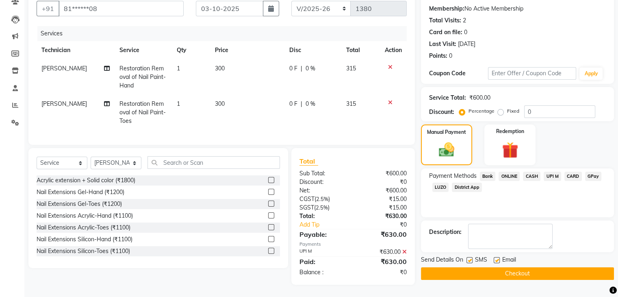
click at [510, 267] on button "Checkout" at bounding box center [517, 273] width 193 height 13
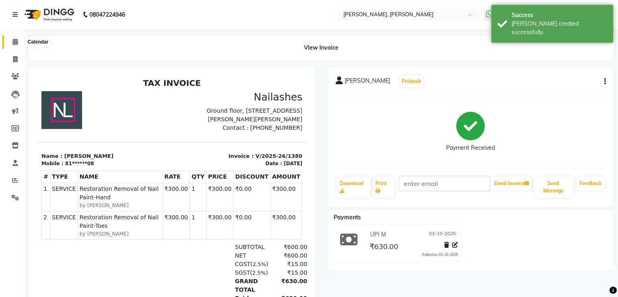
drag, startPoint x: 10, startPoint y: 41, endPoint x: 16, endPoint y: 46, distance: 7.6
click at [10, 41] on span at bounding box center [15, 41] width 14 height 9
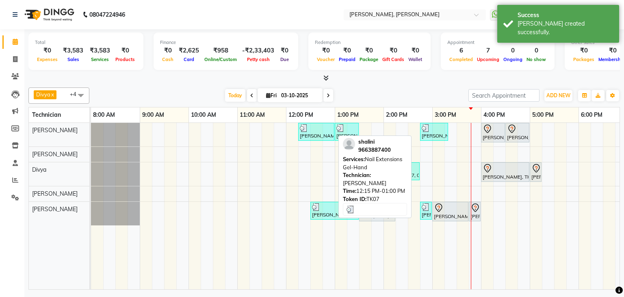
click at [318, 130] on div "[PERSON_NAME], TK07, 12:15 PM-01:00 PM, Nail Extensions Gel-Hand" at bounding box center [316, 131] width 35 height 15
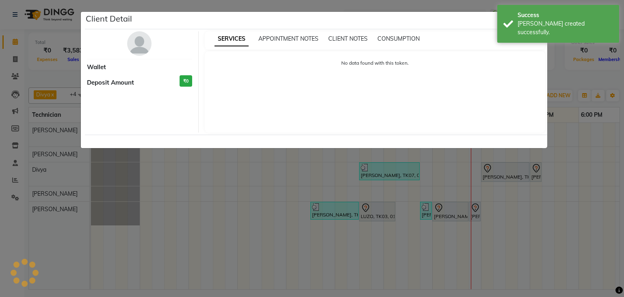
select select "3"
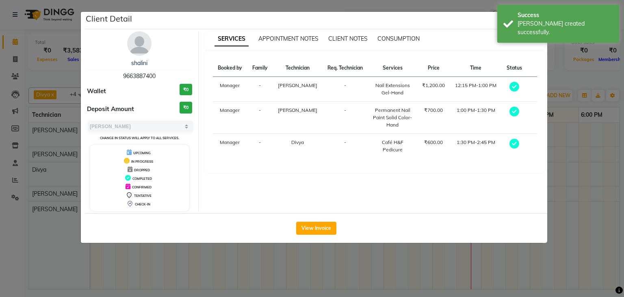
click at [588, 167] on ngb-modal-window "Client Detail [PERSON_NAME] 9663887400 Wallet ₹0 Deposit Amount ₹0 Select MARK …" at bounding box center [312, 148] width 624 height 297
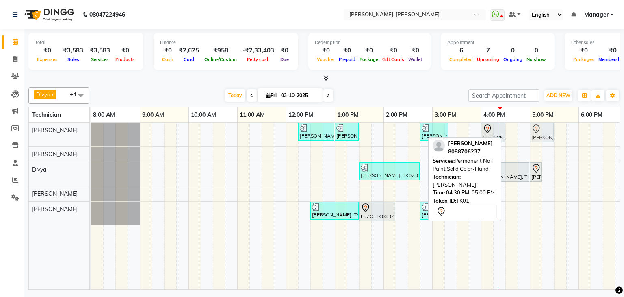
drag, startPoint x: 520, startPoint y: 132, endPoint x: 540, endPoint y: 131, distance: 20.4
click at [91, 131] on div "[PERSON_NAME], TK07, 12:15 PM-01:00 PM, Nail Extensions Gel-Hand [PERSON_NAME],…" at bounding box center [91, 135] width 0 height 24
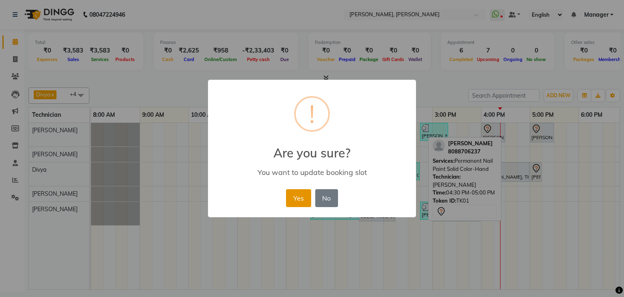
click at [288, 198] on button "Yes" at bounding box center [298, 198] width 25 height 18
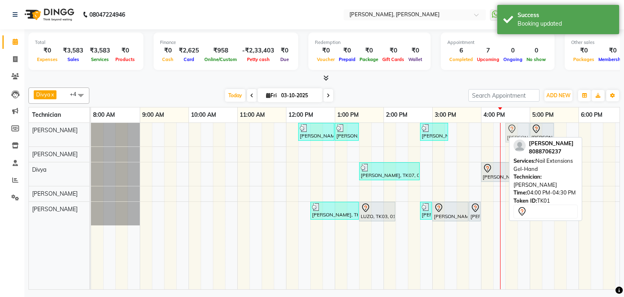
drag, startPoint x: 495, startPoint y: 128, endPoint x: 515, endPoint y: 130, distance: 20.5
click at [91, 130] on div "[PERSON_NAME], TK07, 12:15 PM-01:00 PM, Nail Extensions Gel-Hand [PERSON_NAME],…" at bounding box center [91, 135] width 0 height 24
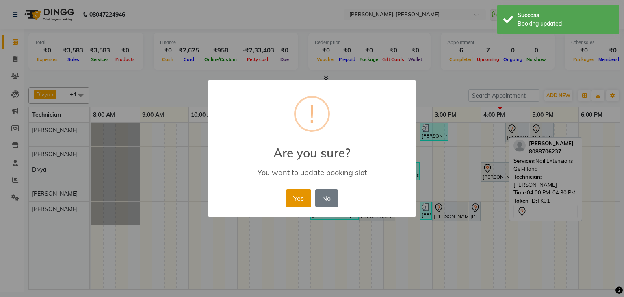
click at [302, 193] on button "Yes" at bounding box center [298, 198] width 25 height 18
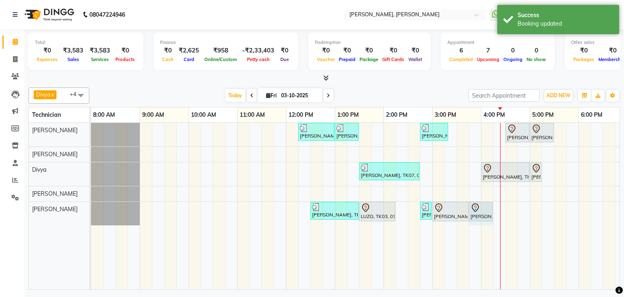
drag, startPoint x: 479, startPoint y: 210, endPoint x: 489, endPoint y: 210, distance: 10.2
click at [91, 210] on div "[PERSON_NAME], TK05, 12:30 PM-01:30 PM, Nail Extensions Acrylic-Hand LUZO, TK03…" at bounding box center [91, 214] width 0 height 24
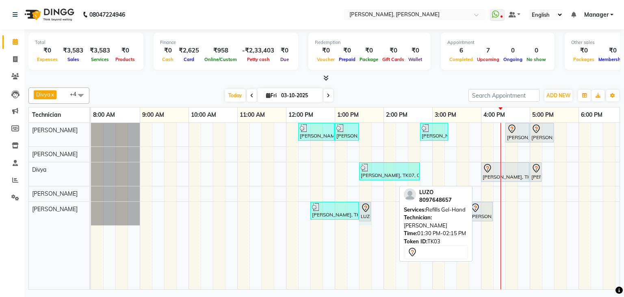
drag, startPoint x: 395, startPoint y: 210, endPoint x: 365, endPoint y: 211, distance: 30.1
click at [91, 211] on div "[PERSON_NAME], TK05, 12:30 PM-01:30 PM, Nail Extensions Acrylic-Hand LUZO, TK03…" at bounding box center [91, 214] width 0 height 24
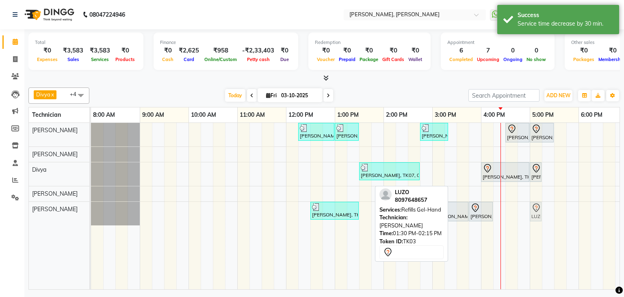
drag, startPoint x: 364, startPoint y: 211, endPoint x: 538, endPoint y: 217, distance: 174.4
click at [91, 217] on div "[PERSON_NAME], TK05, 12:30 PM-01:30 PM, Nail Extensions Acrylic-Hand LUZO, TK03…" at bounding box center [91, 214] width 0 height 24
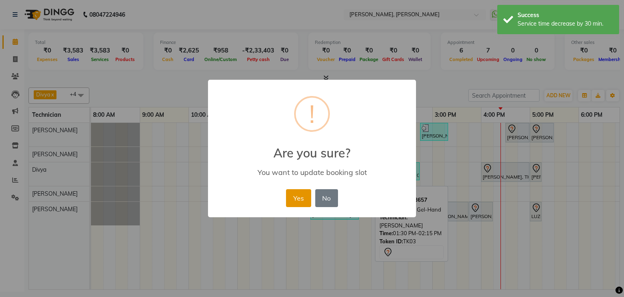
click at [302, 193] on button "Yes" at bounding box center [298, 198] width 25 height 18
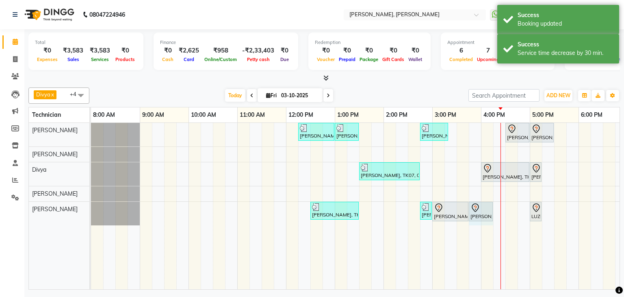
click at [91, 207] on div "[PERSON_NAME], TK05, 12:30 PM-01:30 PM, Nail Extensions Acrylic-Hand [PERSON_NA…" at bounding box center [91, 214] width 0 height 24
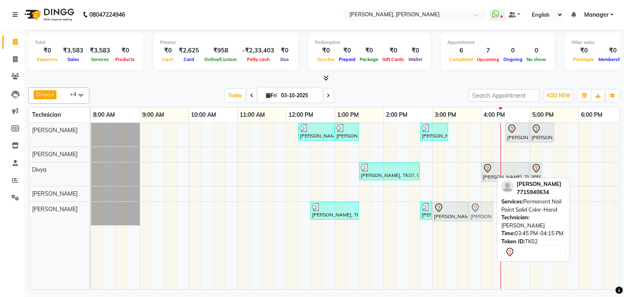
drag, startPoint x: 483, startPoint y: 207, endPoint x: 488, endPoint y: 206, distance: 4.9
click at [91, 207] on div "[PERSON_NAME], TK05, 12:30 PM-01:30 PM, Nail Extensions Acrylic-Hand [PERSON_NA…" at bounding box center [91, 214] width 0 height 24
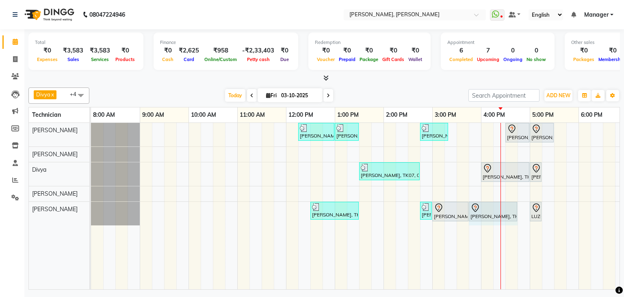
click at [91, 209] on div "[PERSON_NAME], TK05, 12:30 PM-01:30 PM, Nail Extensions Acrylic-Hand [PERSON_NA…" at bounding box center [91, 214] width 0 height 24
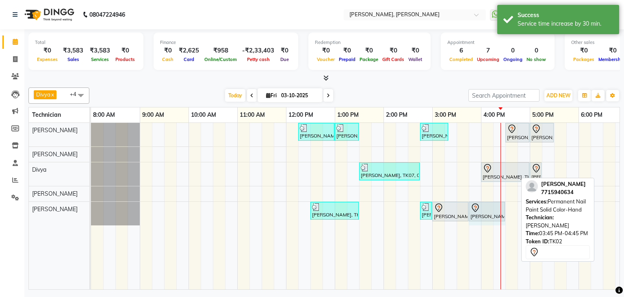
drag, startPoint x: 516, startPoint y: 208, endPoint x: 499, endPoint y: 210, distance: 16.4
click at [91, 210] on div "[PERSON_NAME], TK05, 12:30 PM-01:30 PM, Nail Extensions Acrylic-Hand [PERSON_NA…" at bounding box center [91, 214] width 0 height 24
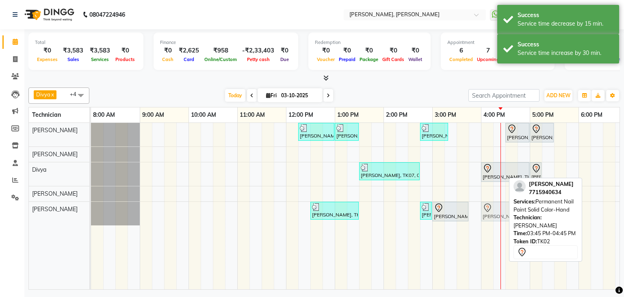
drag, startPoint x: 484, startPoint y: 208, endPoint x: 497, endPoint y: 209, distance: 13.5
click at [91, 209] on div "[PERSON_NAME], TK05, 12:30 PM-01:30 PM, Nail Extensions Acrylic-Hand [PERSON_NA…" at bounding box center [91, 214] width 0 height 24
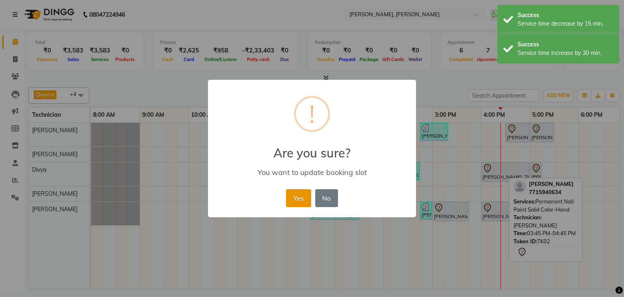
click at [302, 197] on button "Yes" at bounding box center [298, 198] width 25 height 18
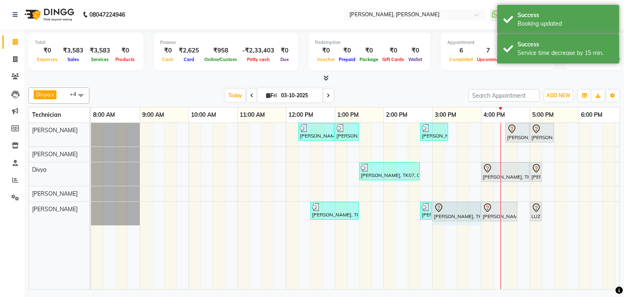
click at [91, 210] on div "[PERSON_NAME], TK05, 12:30 PM-01:30 PM, Nail Extensions Acrylic-Hand [PERSON_NA…" at bounding box center [91, 214] width 0 height 24
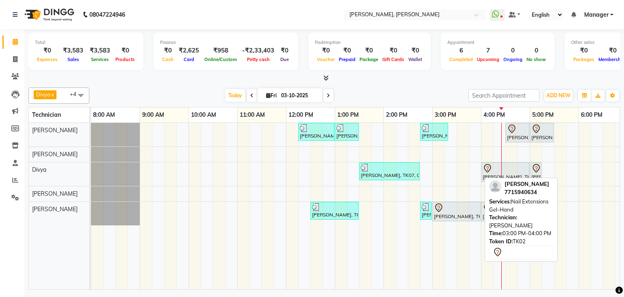
click at [461, 208] on div at bounding box center [456, 208] width 45 height 10
click at [467, 210] on div at bounding box center [456, 208] width 45 height 10
select select "7"
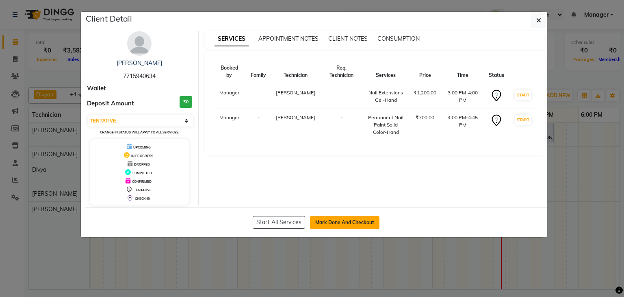
click at [342, 218] on button "Mark Done And Checkout" at bounding box center [344, 222] width 69 height 13
select select "6455"
select select "service"
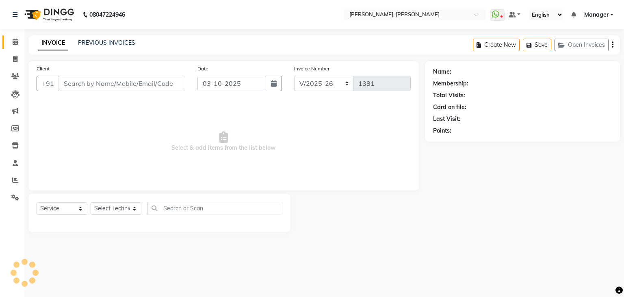
type input "77******34"
select select "87862"
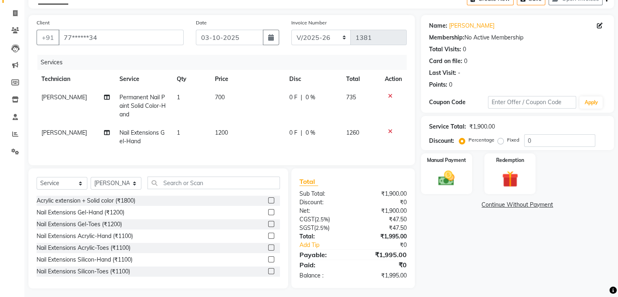
scroll to position [56, 0]
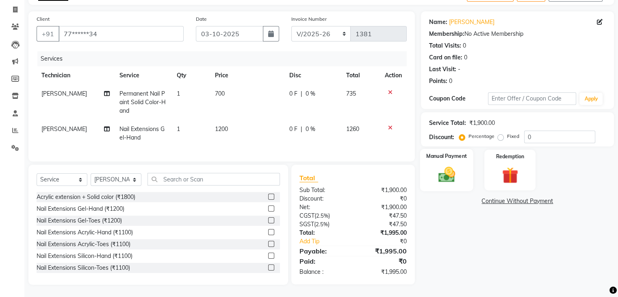
click at [458, 171] on img at bounding box center [446, 175] width 27 height 20
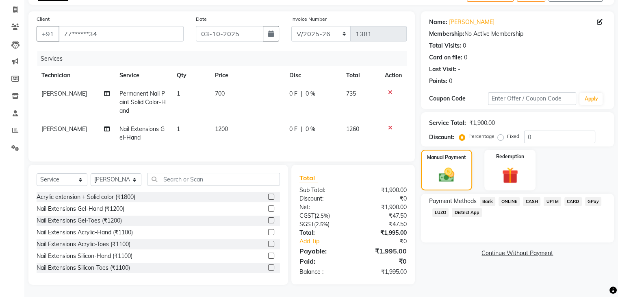
click at [559, 197] on span "UPI M" at bounding box center [552, 201] width 17 height 9
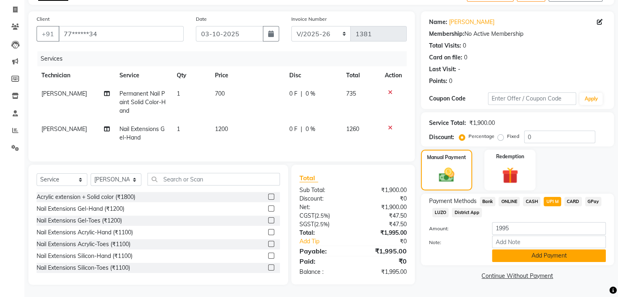
click at [575, 249] on button "Add Payment" at bounding box center [549, 255] width 114 height 13
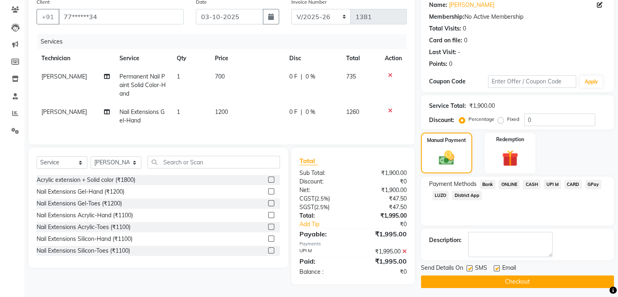
scroll to position [73, 0]
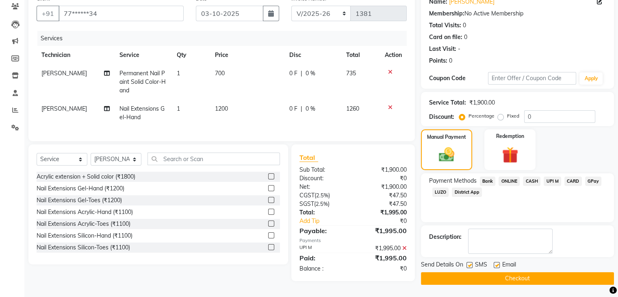
click at [529, 272] on button "Checkout" at bounding box center [517, 278] width 193 height 13
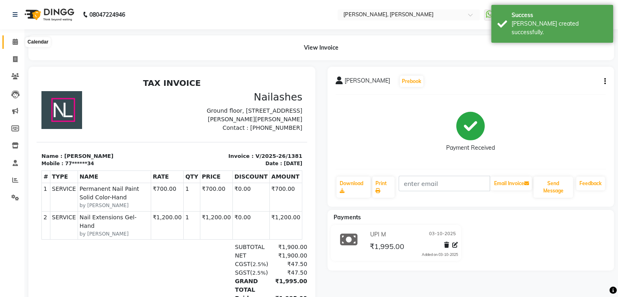
drag, startPoint x: 11, startPoint y: 41, endPoint x: 16, endPoint y: 50, distance: 10.9
click at [11, 41] on span at bounding box center [15, 41] width 14 height 9
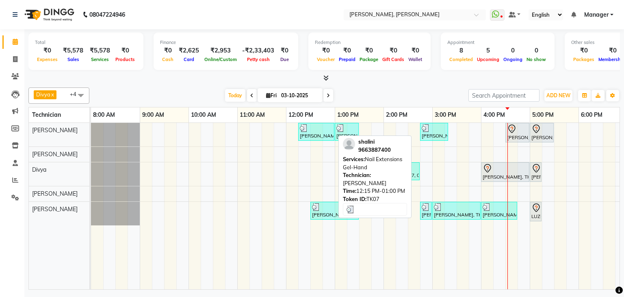
click at [322, 130] on div at bounding box center [316, 128] width 33 height 8
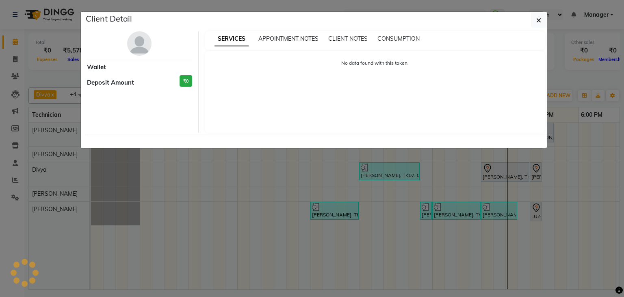
select select "3"
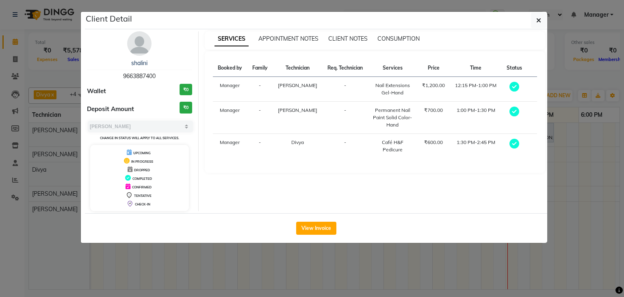
click at [317, 234] on div "View Invoice" at bounding box center [316, 228] width 462 height 30
click at [317, 225] on button "View Invoice" at bounding box center [316, 227] width 40 height 13
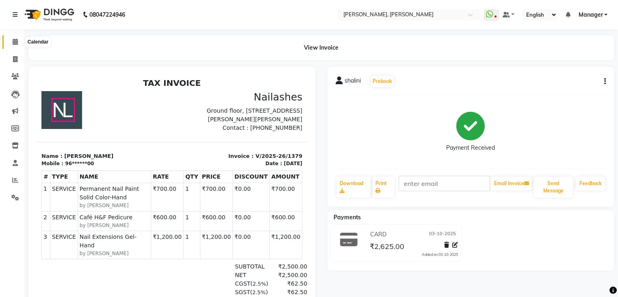
click at [14, 45] on icon at bounding box center [15, 42] width 5 height 6
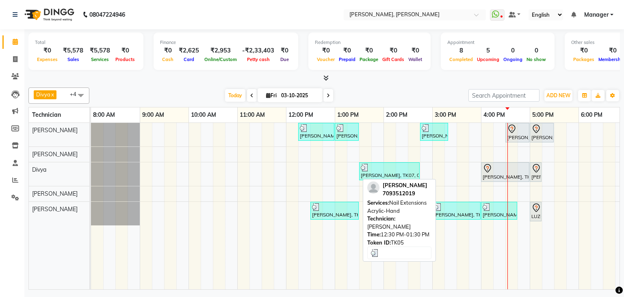
click at [326, 211] on div "[PERSON_NAME], TK05, 12:30 PM-01:30 PM, Nail Extensions Acrylic-Hand" at bounding box center [334, 210] width 47 height 15
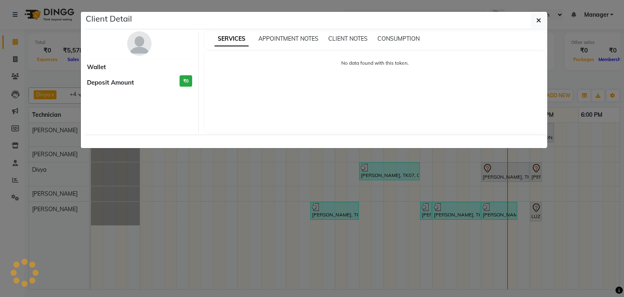
select select "3"
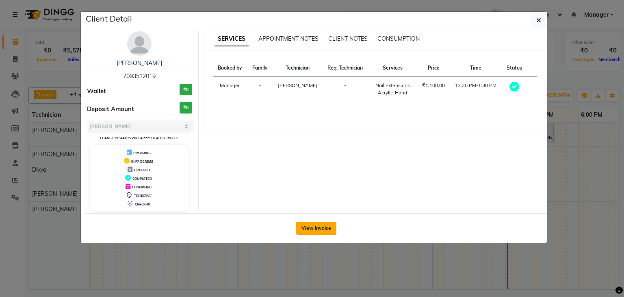
click at [320, 225] on button "View Invoice" at bounding box center [316, 227] width 40 height 13
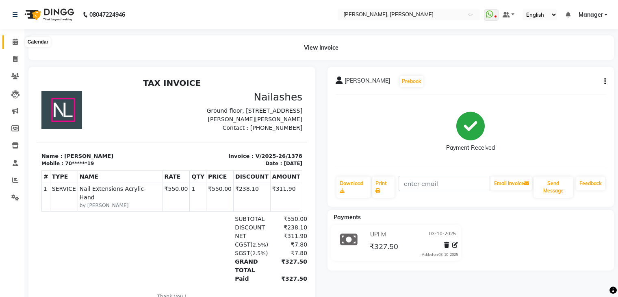
click at [14, 41] on icon at bounding box center [15, 42] width 5 height 6
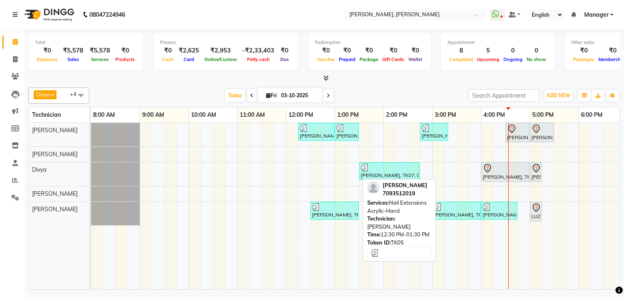
click at [335, 208] on div at bounding box center [334, 207] width 45 height 8
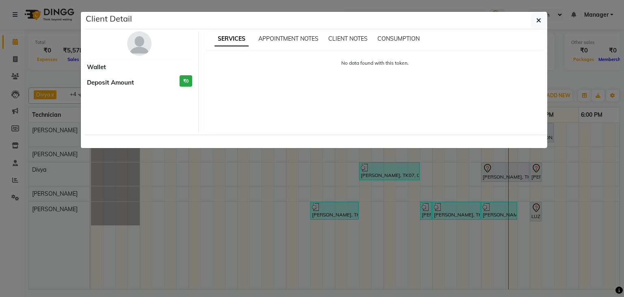
select select "3"
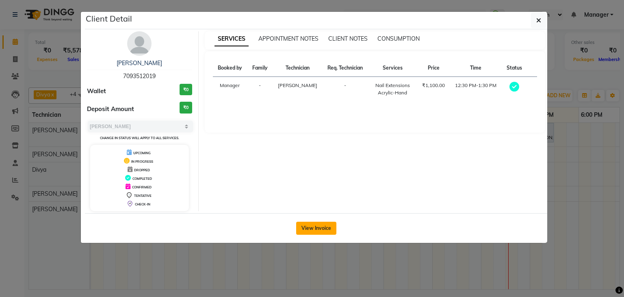
click at [321, 224] on button "View Invoice" at bounding box center [316, 227] width 40 height 13
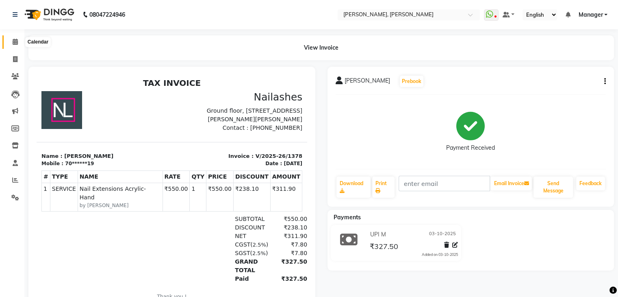
click at [9, 42] on span at bounding box center [15, 41] width 14 height 9
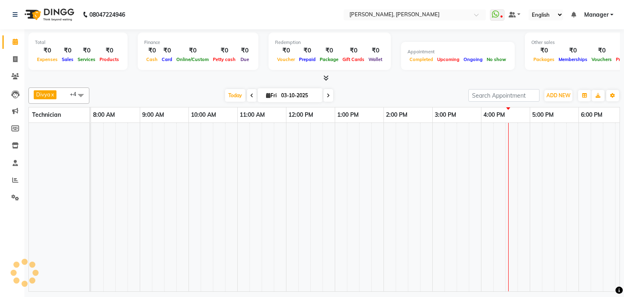
scroll to position [0, 105]
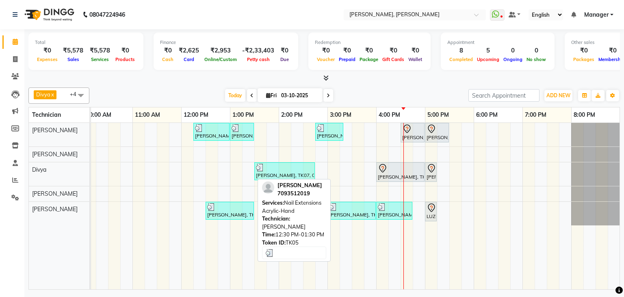
click at [217, 212] on div "[PERSON_NAME], TK05, 12:30 PM-01:30 PM, Nail Extensions Acrylic-Hand" at bounding box center [229, 210] width 47 height 15
select select "3"
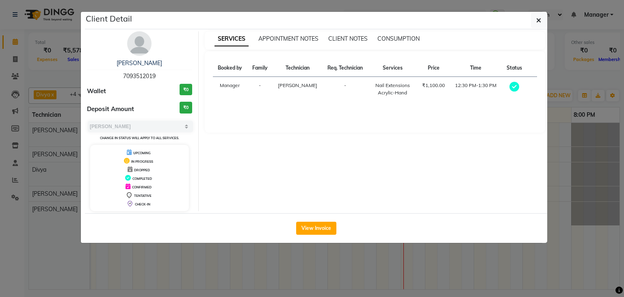
click at [148, 75] on span "7093512019" at bounding box center [139, 75] width 33 height 7
copy span "7093512019"
click at [535, 23] on button "button" at bounding box center [538, 20] width 15 height 15
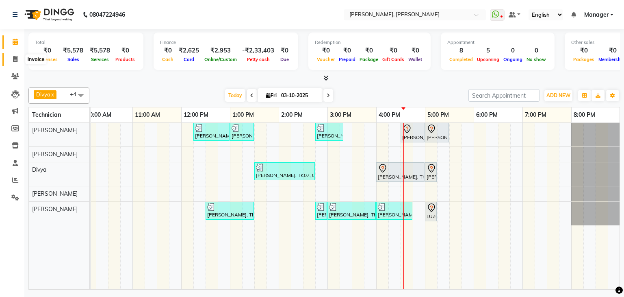
click at [17, 56] on span at bounding box center [15, 59] width 14 height 9
select select "6455"
select select "service"
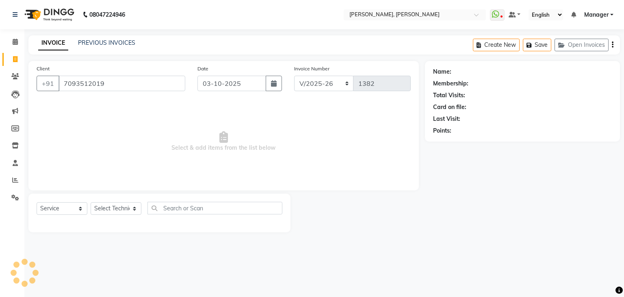
type input "7093512019"
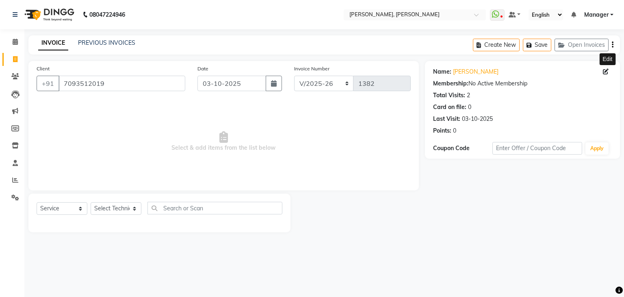
click at [607, 70] on icon at bounding box center [606, 72] width 6 height 6
select select "21"
select select "[DEMOGRAPHIC_DATA]"
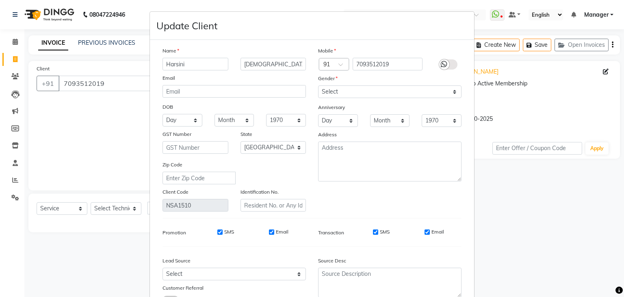
drag, startPoint x: 175, startPoint y: 63, endPoint x: 184, endPoint y: 65, distance: 9.0
click at [174, 63] on input "Harsini" at bounding box center [196, 64] width 66 height 13
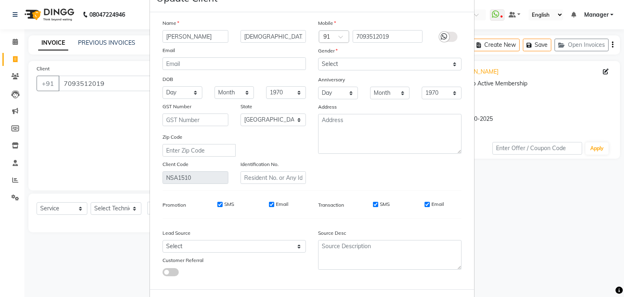
scroll to position [68, 0]
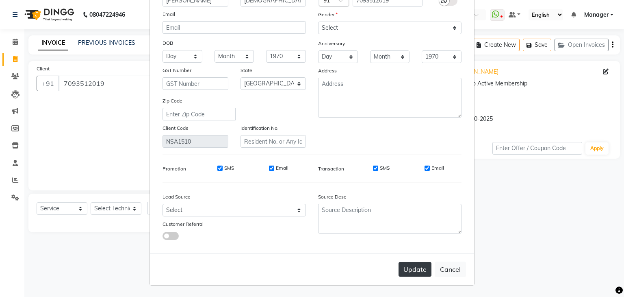
type input "[PERSON_NAME]"
click at [403, 265] on button "Update" at bounding box center [415, 269] width 33 height 15
type input "70******19"
select select
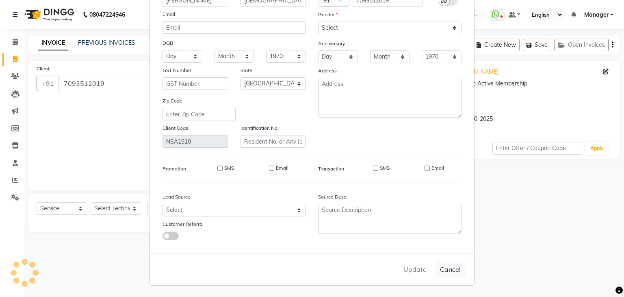
select select
select select "null"
select select
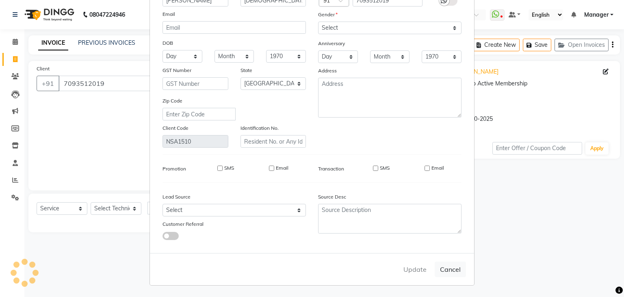
select select
checkbox input "false"
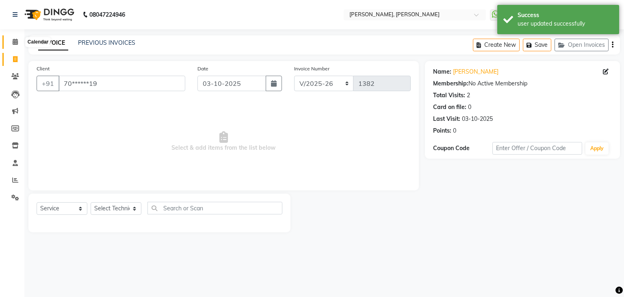
click at [17, 43] on icon at bounding box center [15, 42] width 5 height 6
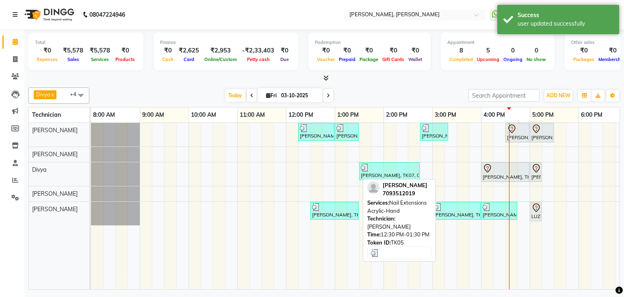
click at [349, 210] on div "[PERSON_NAME], TK05, 12:30 PM-01:30 PM, Nail Extensions Acrylic-Hand" at bounding box center [334, 210] width 47 height 15
select select "3"
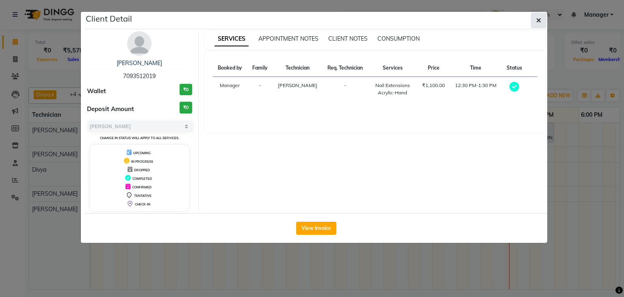
click at [542, 19] on button "button" at bounding box center [538, 20] width 15 height 15
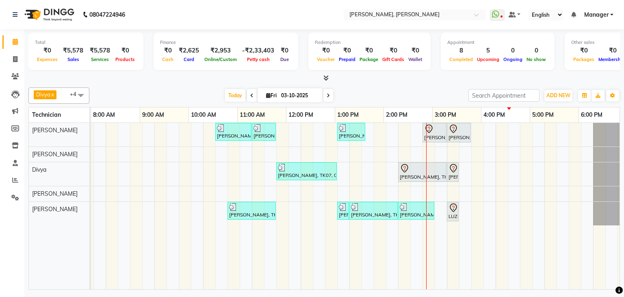
scroll to position [0, 105]
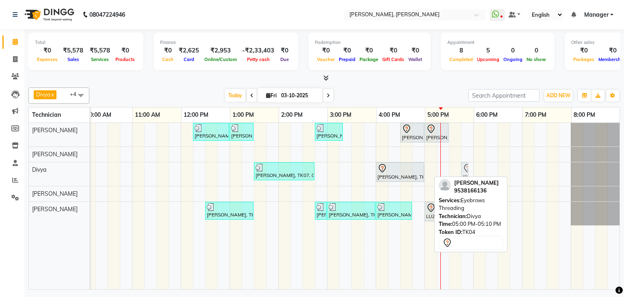
drag, startPoint x: 424, startPoint y: 168, endPoint x: 459, endPoint y: 174, distance: 35.0
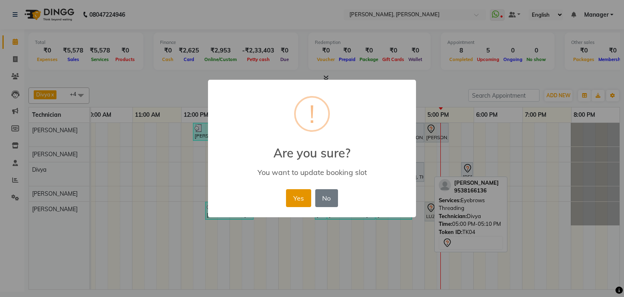
click at [299, 196] on button "Yes" at bounding box center [298, 198] width 25 height 18
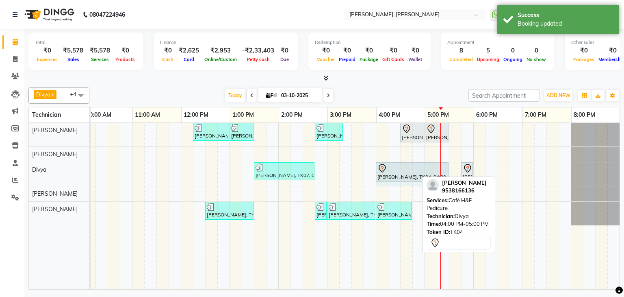
drag, startPoint x: 416, startPoint y: 169, endPoint x: 432, endPoint y: 167, distance: 16.4
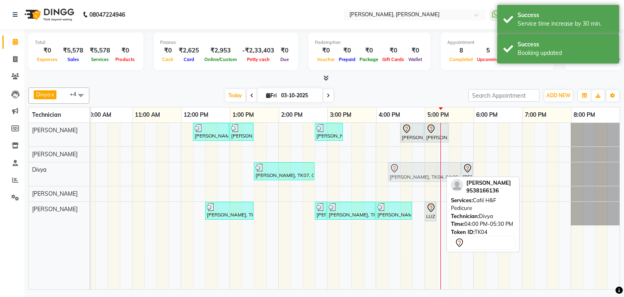
drag, startPoint x: 413, startPoint y: 171, endPoint x: 419, endPoint y: 171, distance: 6.5
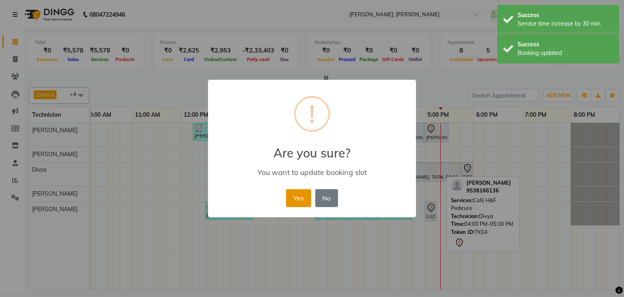
drag, startPoint x: 299, startPoint y: 196, endPoint x: 310, endPoint y: 199, distance: 11.3
click at [299, 196] on button "Yes" at bounding box center [298, 198] width 25 height 18
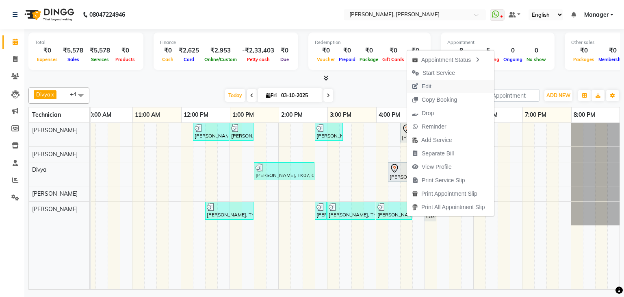
click at [427, 86] on span "Edit" at bounding box center [427, 86] width 10 height 9
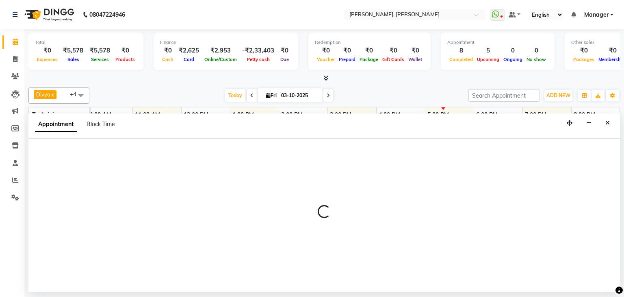
select select "tentative"
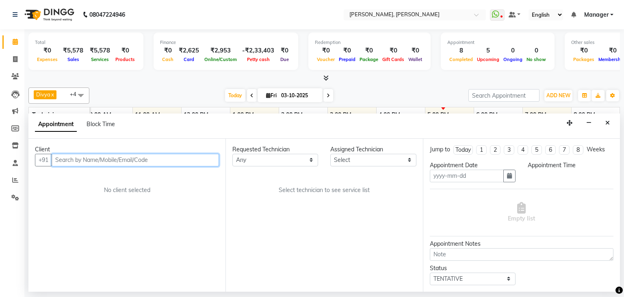
type input "03-10-2025"
select select "54412"
select select "990"
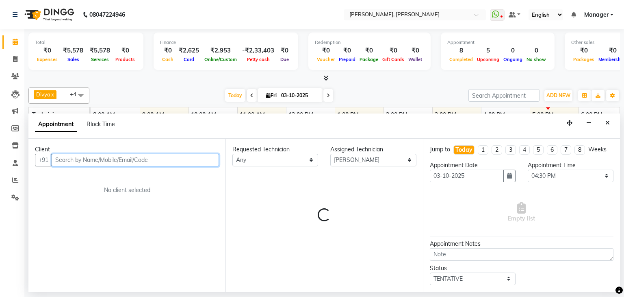
scroll to position [0, 105]
select select "3204"
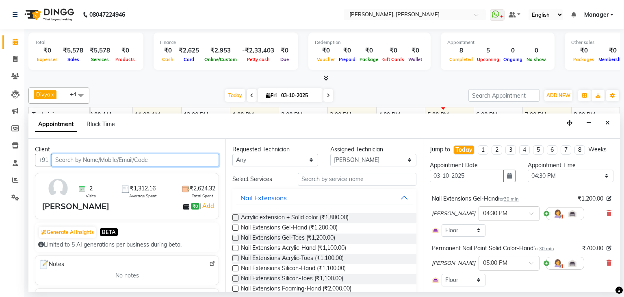
scroll to position [41, 0]
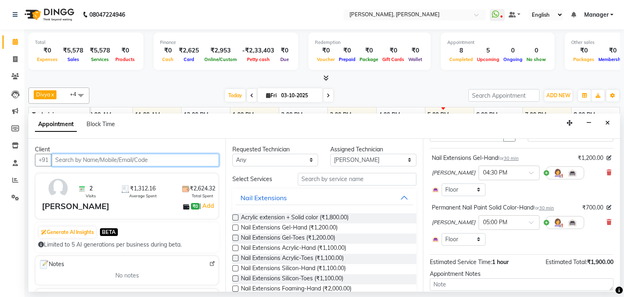
click at [159, 163] on input "text" at bounding box center [135, 160] width 167 height 13
click at [158, 158] on input "text" at bounding box center [135, 160] width 167 height 13
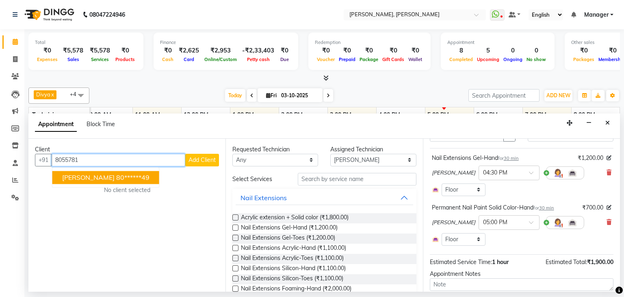
click at [116, 176] on ngb-highlight "80******49" at bounding box center [132, 177] width 33 height 8
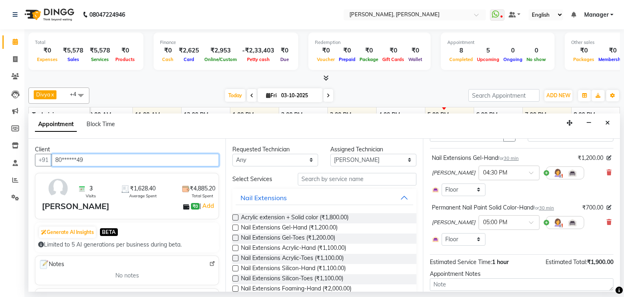
type input "80******49"
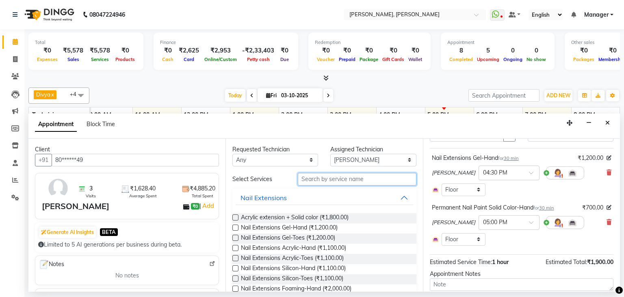
click at [325, 182] on input "text" at bounding box center [357, 179] width 119 height 13
click at [372, 179] on input "text" at bounding box center [357, 179] width 119 height 13
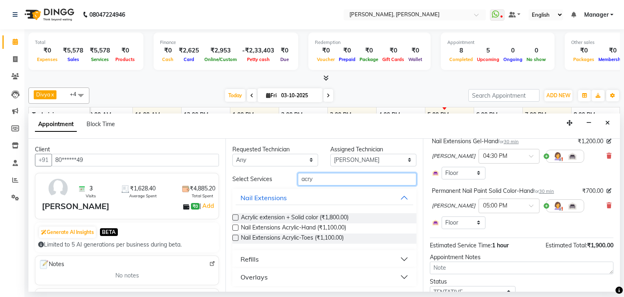
scroll to position [10, 0]
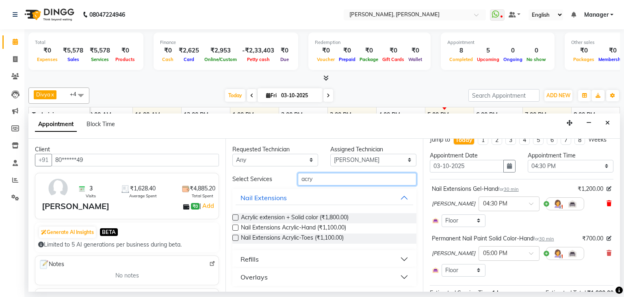
type input "acry"
click at [607, 201] on icon at bounding box center [609, 203] width 5 height 6
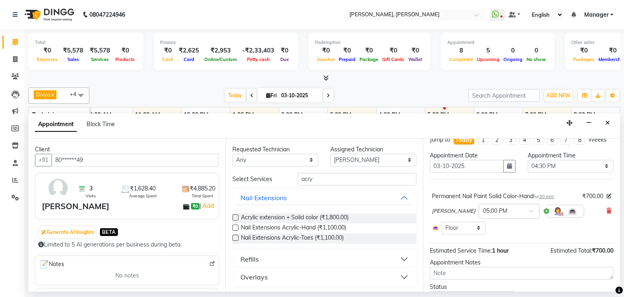
click at [234, 227] on label at bounding box center [235, 227] width 6 height 6
click at [234, 227] on input "checkbox" at bounding box center [234, 228] width 5 height 5
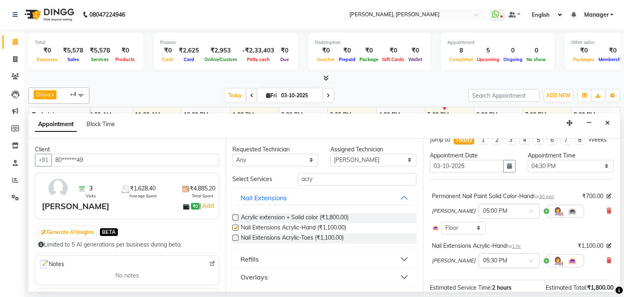
checkbox input "false"
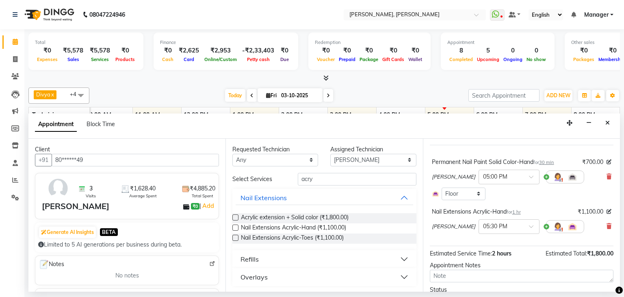
scroll to position [5, 0]
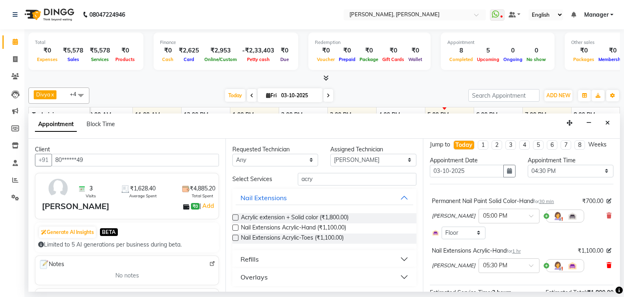
click at [607, 264] on icon at bounding box center [609, 265] width 5 height 6
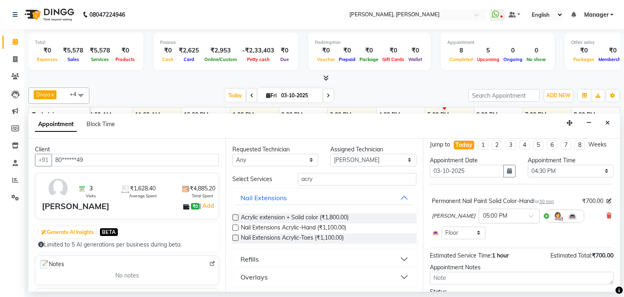
click at [234, 215] on label at bounding box center [235, 217] width 6 height 6
click at [234, 215] on input "checkbox" at bounding box center [234, 217] width 5 height 5
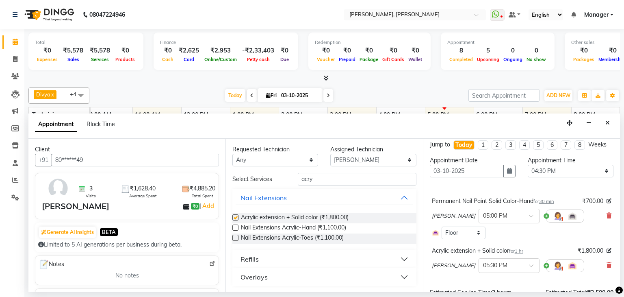
checkbox input "false"
click at [607, 213] on icon at bounding box center [609, 216] width 5 height 6
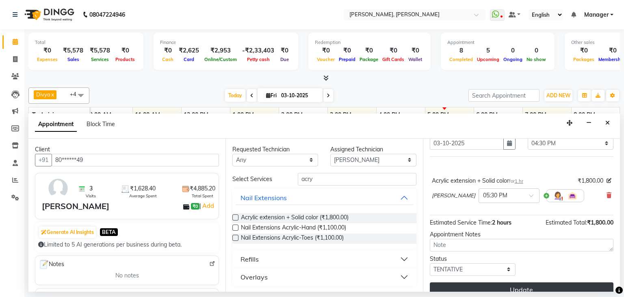
scroll to position [44, 0]
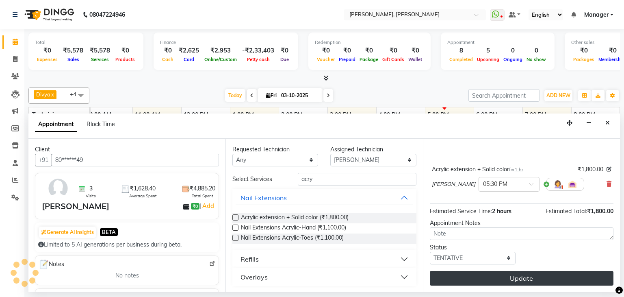
click at [518, 271] on button "Update" at bounding box center [522, 278] width 184 height 15
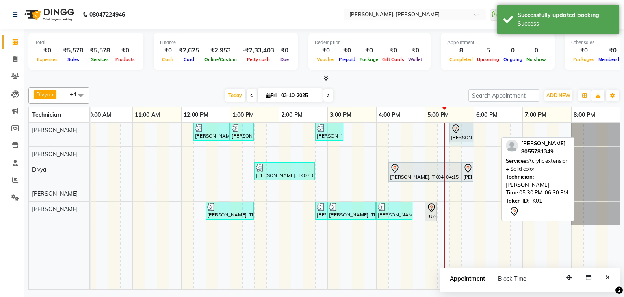
drag, startPoint x: 497, startPoint y: 131, endPoint x: 468, endPoint y: 141, distance: 30.6
click at [468, 141] on div "[PERSON_NAME], TK07, 12:15 PM-01:00 PM, Nail Extensions Gel-Hand [PERSON_NAME],…" at bounding box center [303, 135] width 634 height 24
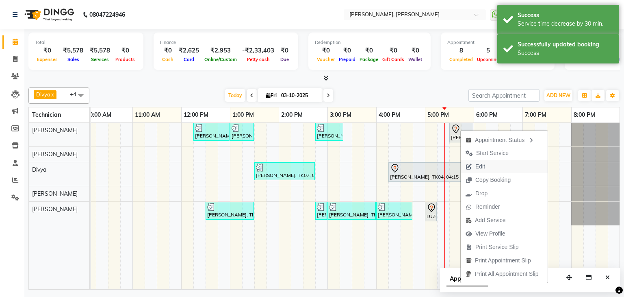
click at [479, 165] on span "Edit" at bounding box center [480, 166] width 10 height 9
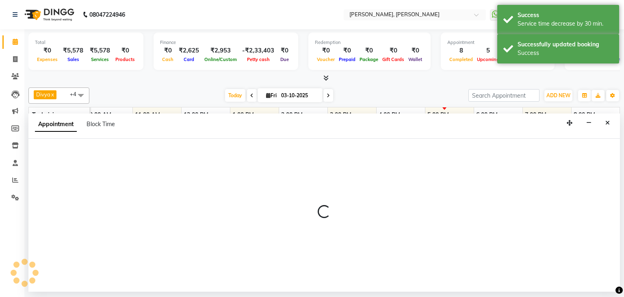
select select "tentative"
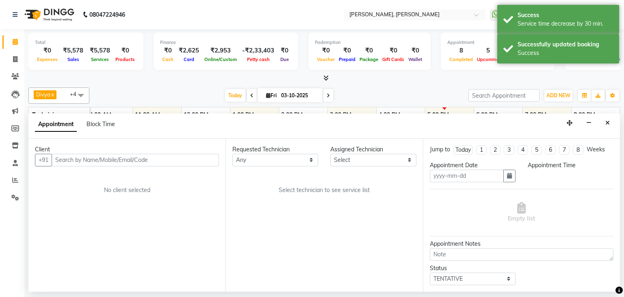
type input "03-10-2025"
select select "1050"
select select "54412"
select select "3204"
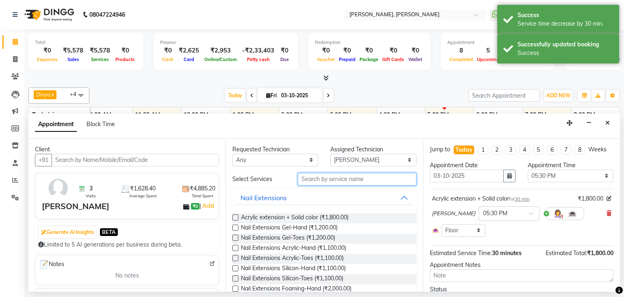
click at [355, 173] on input "text" at bounding box center [357, 179] width 119 height 13
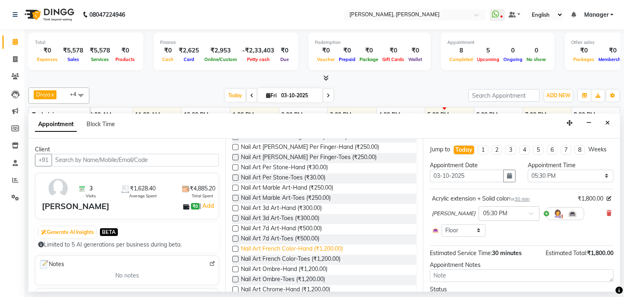
scroll to position [81, 0]
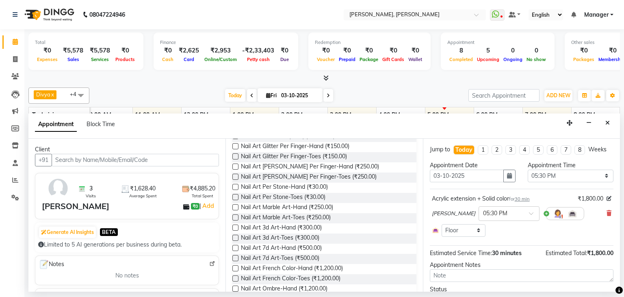
type input "art"
click at [235, 166] on label at bounding box center [235, 166] width 6 height 6
click at [235, 166] on input "checkbox" at bounding box center [234, 167] width 5 height 5
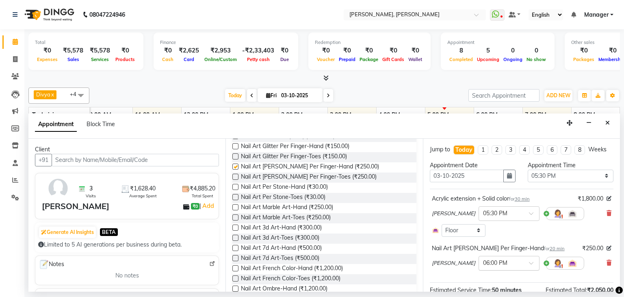
checkbox input "false"
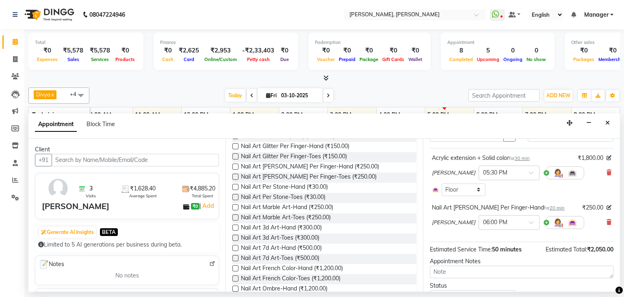
scroll to position [79, 0]
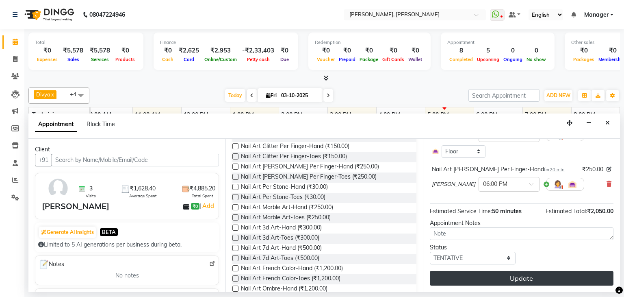
click at [512, 272] on button "Update" at bounding box center [522, 278] width 184 height 15
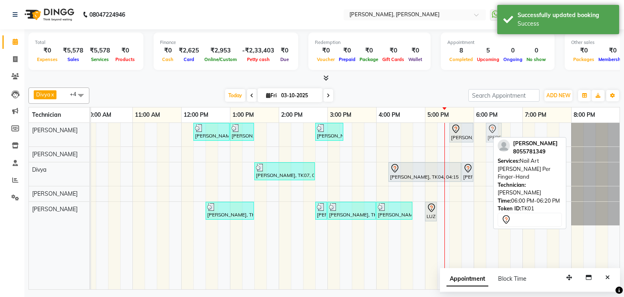
drag, startPoint x: 484, startPoint y: 133, endPoint x: 497, endPoint y: 134, distance: 12.7
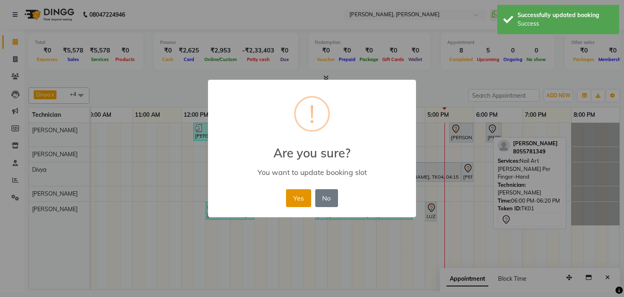
click at [304, 201] on button "Yes" at bounding box center [298, 198] width 25 height 18
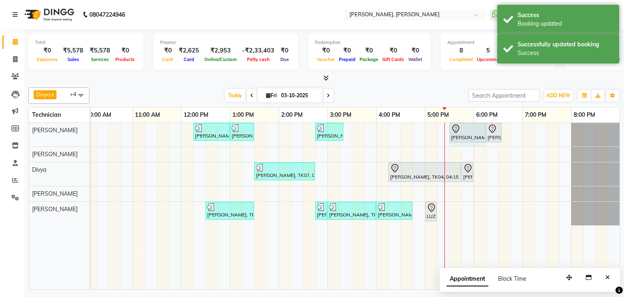
drag, startPoint x: 471, startPoint y: 130, endPoint x: 479, endPoint y: 129, distance: 8.2
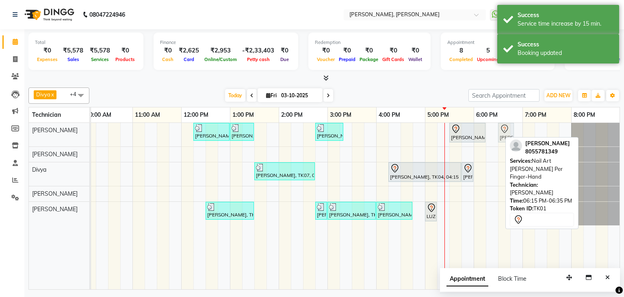
drag, startPoint x: 491, startPoint y: 132, endPoint x: 502, endPoint y: 127, distance: 11.8
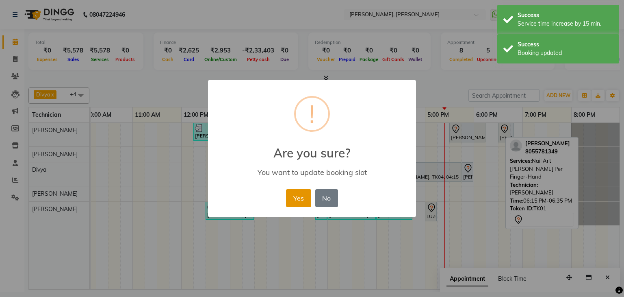
click at [296, 196] on button "Yes" at bounding box center [298, 198] width 25 height 18
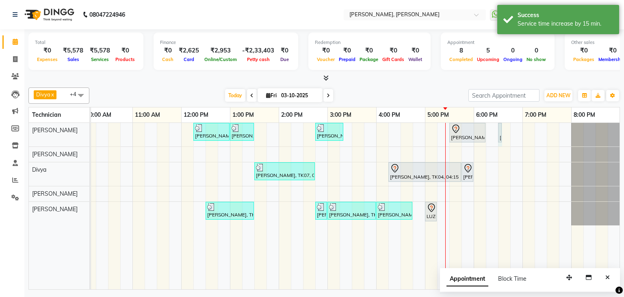
drag, startPoint x: 513, startPoint y: 131, endPoint x: 509, endPoint y: 129, distance: 4.5
click at [509, 129] on div "[PERSON_NAME], TK07, 12:15 PM-01:00 PM, Nail Extensions Gel-Hand [PERSON_NAME],…" at bounding box center [303, 206] width 634 height 166
drag, startPoint x: 509, startPoint y: 130, endPoint x: 507, endPoint y: 148, distance: 18.0
click at [507, 141] on div "[PERSON_NAME], TK07, 12:15 PM-01:00 PM, Nail Extensions Gel-Hand [PERSON_NAME],…" at bounding box center [303, 206] width 634 height 166
drag, startPoint x: 486, startPoint y: 130, endPoint x: 492, endPoint y: 134, distance: 7.6
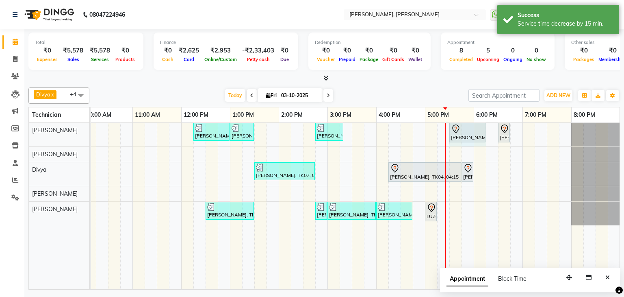
click at [496, 132] on div "[PERSON_NAME], TK07, 12:15 PM-01:00 PM, Nail Extensions Gel-Hand [PERSON_NAME],…" at bounding box center [303, 206] width 634 height 166
drag, startPoint x: 484, startPoint y: 133, endPoint x: 491, endPoint y: 128, distance: 8.2
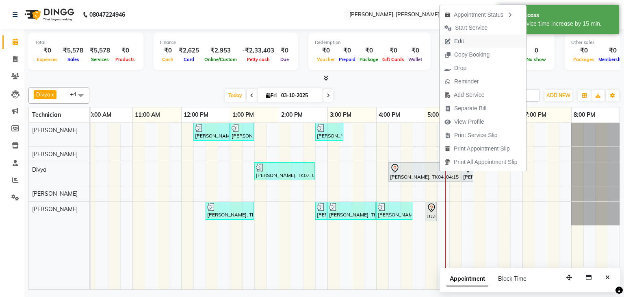
click at [470, 43] on button "Edit" at bounding box center [483, 41] width 87 height 13
select select "tentative"
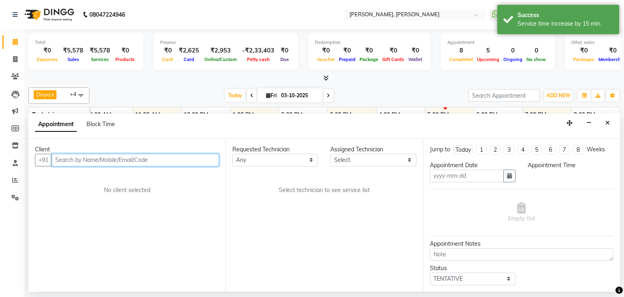
type input "03-10-2025"
select select "72520"
select select "975"
select select "3204"
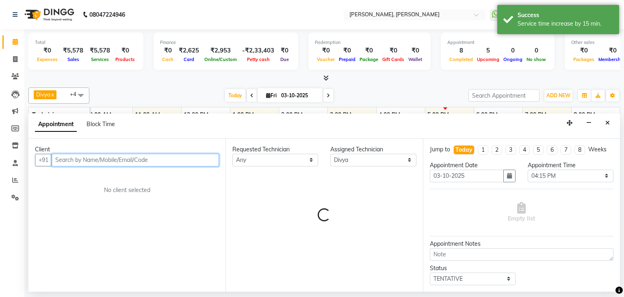
select select "3204"
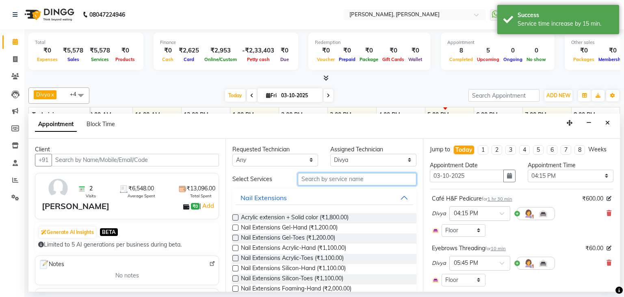
click at [327, 178] on input "text" at bounding box center [357, 179] width 119 height 13
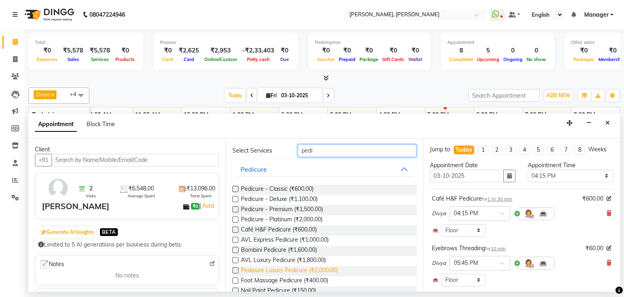
scroll to position [81, 0]
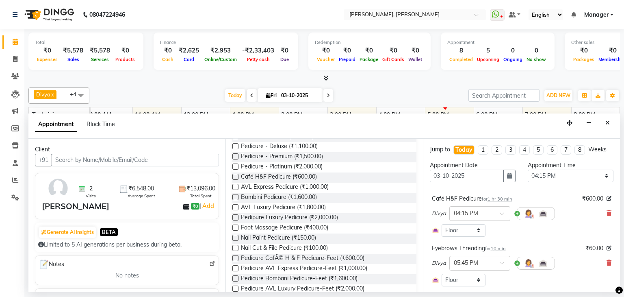
type input "pedi"
click at [234, 215] on label at bounding box center [235, 217] width 6 height 6
click at [234, 215] on input "checkbox" at bounding box center [234, 217] width 5 height 5
checkbox input "false"
click at [607, 215] on icon at bounding box center [609, 213] width 5 height 6
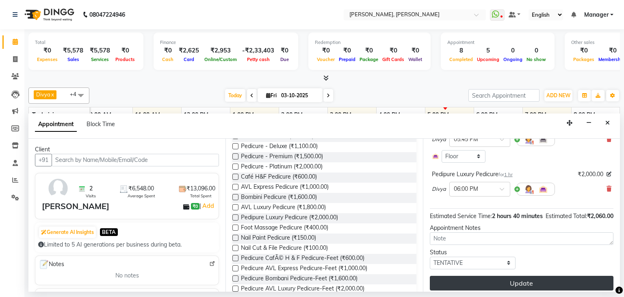
click at [519, 288] on button "Update" at bounding box center [522, 282] width 184 height 15
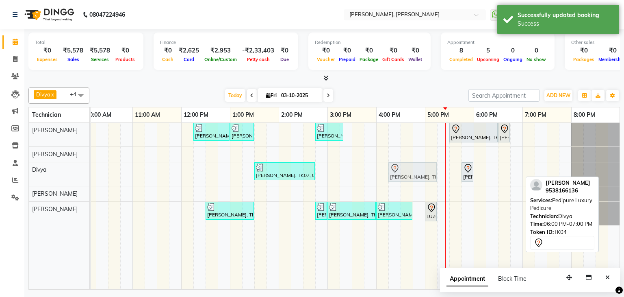
drag, startPoint x: 502, startPoint y: 174, endPoint x: 421, endPoint y: 167, distance: 81.1
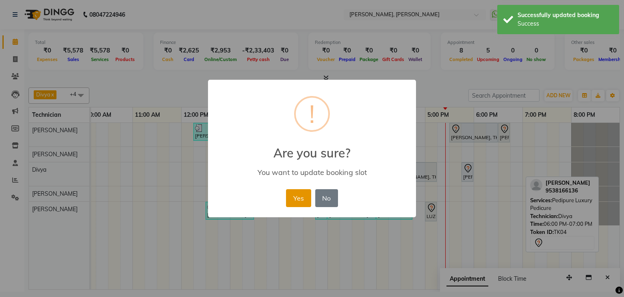
click at [289, 195] on button "Yes" at bounding box center [298, 198] width 25 height 18
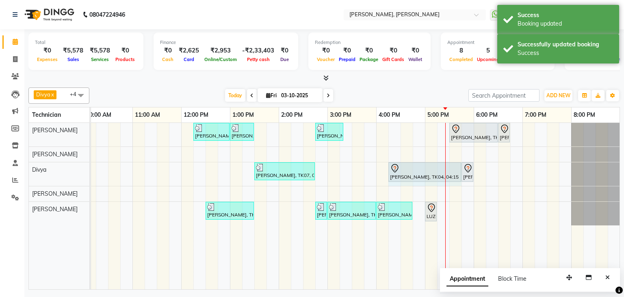
drag, startPoint x: 436, startPoint y: 171, endPoint x: 453, endPoint y: 170, distance: 17.9
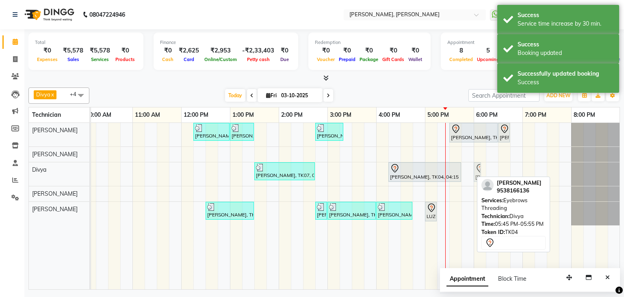
drag, startPoint x: 466, startPoint y: 169, endPoint x: 479, endPoint y: 169, distance: 13.0
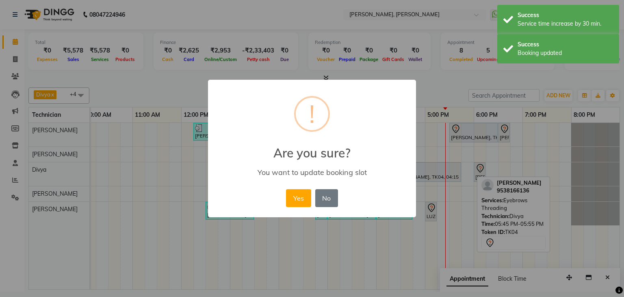
click at [322, 195] on button "No" at bounding box center [326, 198] width 23 height 18
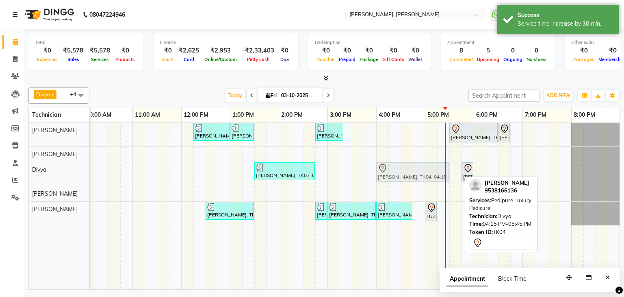
drag, startPoint x: 401, startPoint y: 171, endPoint x: 394, endPoint y: 175, distance: 8.5
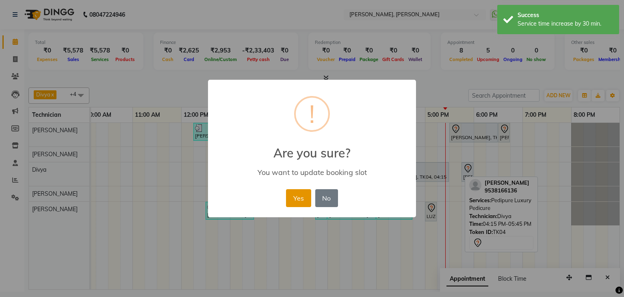
click at [299, 192] on button "Yes" at bounding box center [298, 198] width 25 height 18
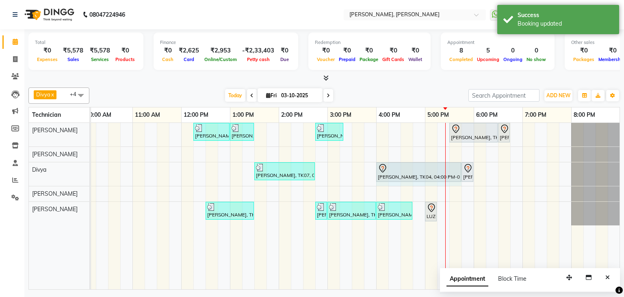
drag, startPoint x: 447, startPoint y: 168, endPoint x: 445, endPoint y: 210, distance: 42.3
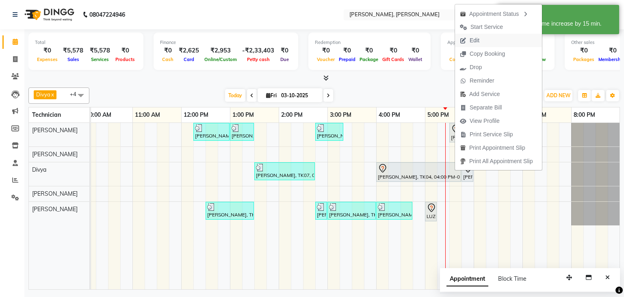
click at [478, 39] on span "Edit" at bounding box center [475, 40] width 10 height 9
select select "tentative"
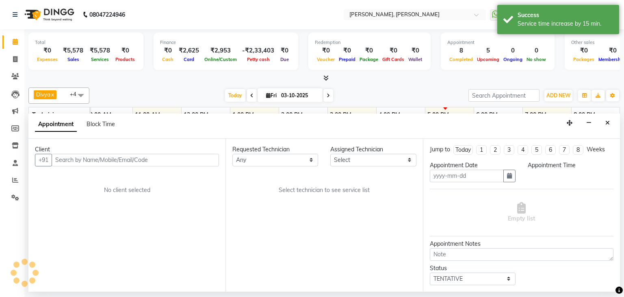
type input "03-10-2025"
select select "72520"
select select "960"
select select "3204"
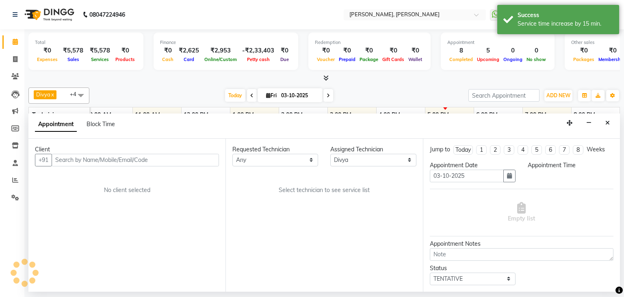
select select "3204"
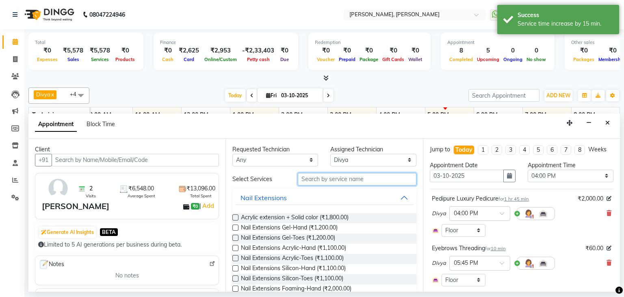
click at [336, 173] on input "text" at bounding box center [357, 179] width 119 height 13
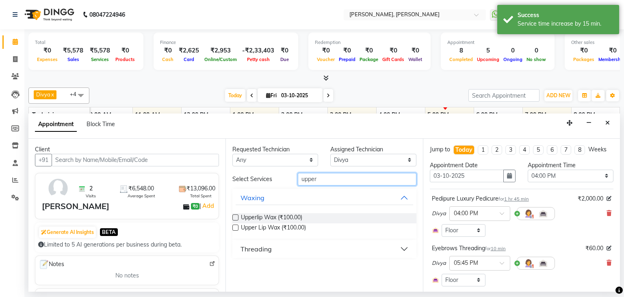
type input "upper"
click at [254, 245] on div "Threading" at bounding box center [256, 249] width 31 height 10
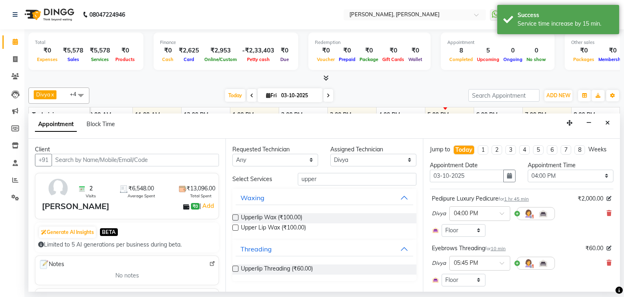
drag, startPoint x: 234, startPoint y: 267, endPoint x: 321, endPoint y: 271, distance: 87.4
click at [234, 267] on label at bounding box center [235, 268] width 6 height 6
click at [234, 267] on input "checkbox" at bounding box center [234, 269] width 5 height 5
checkbox input "false"
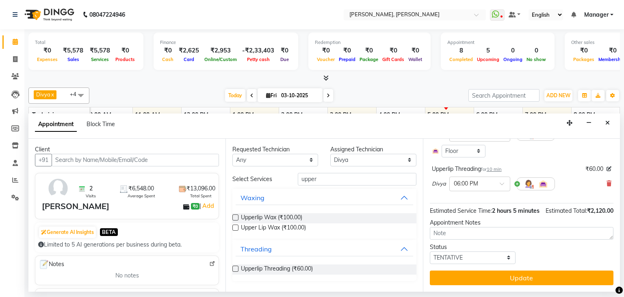
scroll to position [137, 0]
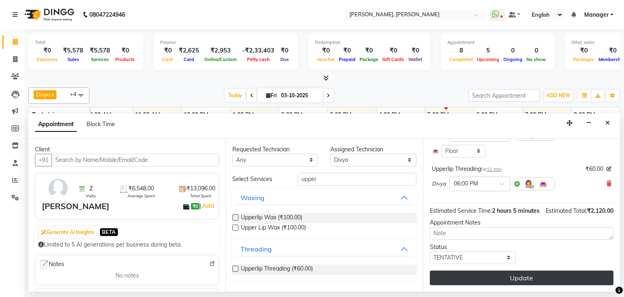
click at [520, 283] on button "Update" at bounding box center [522, 277] width 184 height 15
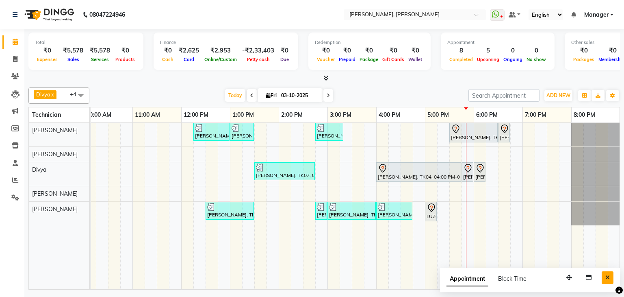
click at [611, 273] on button "Close" at bounding box center [608, 277] width 12 height 13
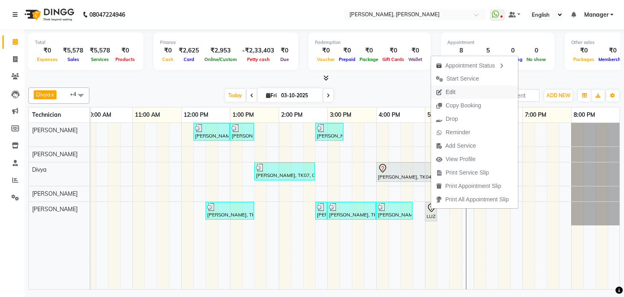
click at [453, 91] on span "Edit" at bounding box center [451, 92] width 10 height 9
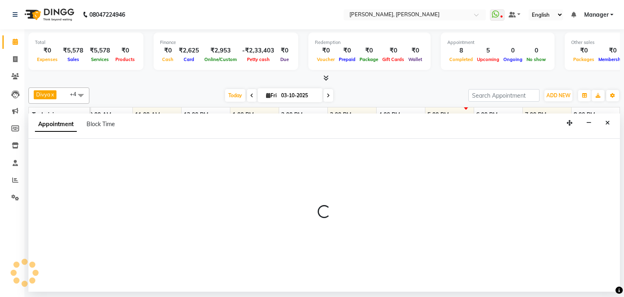
select select "tentative"
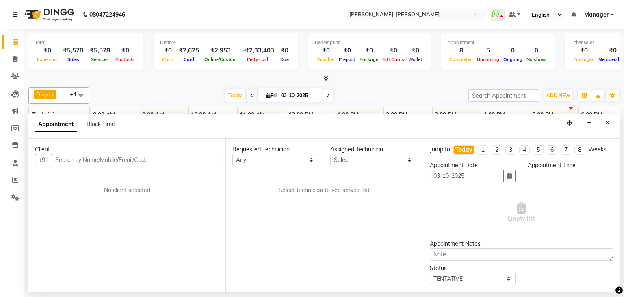
scroll to position [0, 0]
select select "87862"
select select "1020"
select select "3204"
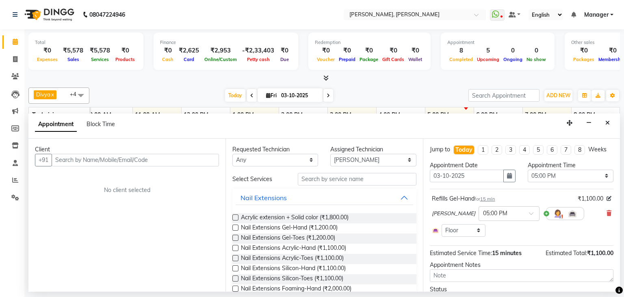
click at [134, 156] on input "text" at bounding box center [135, 160] width 167 height 13
